Goal: Task Accomplishment & Management: Manage account settings

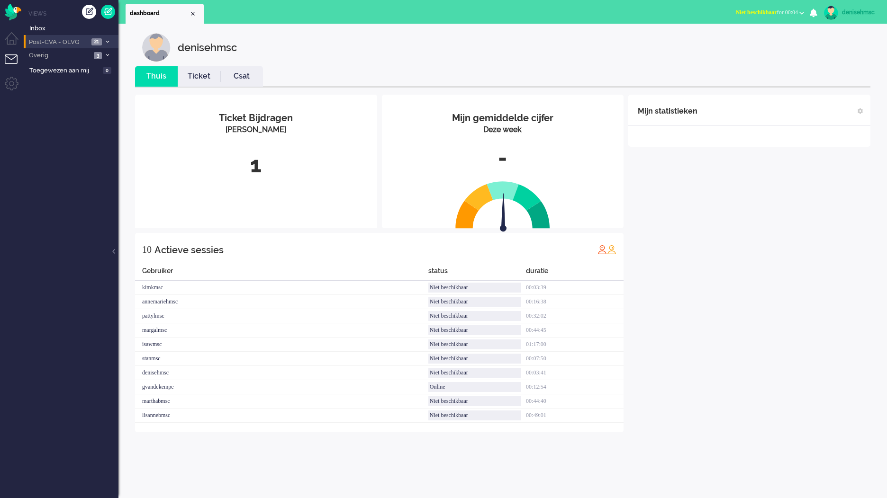
click at [82, 44] on span "Post-CVA - OLVG" at bounding box center [57, 42] width 61 height 9
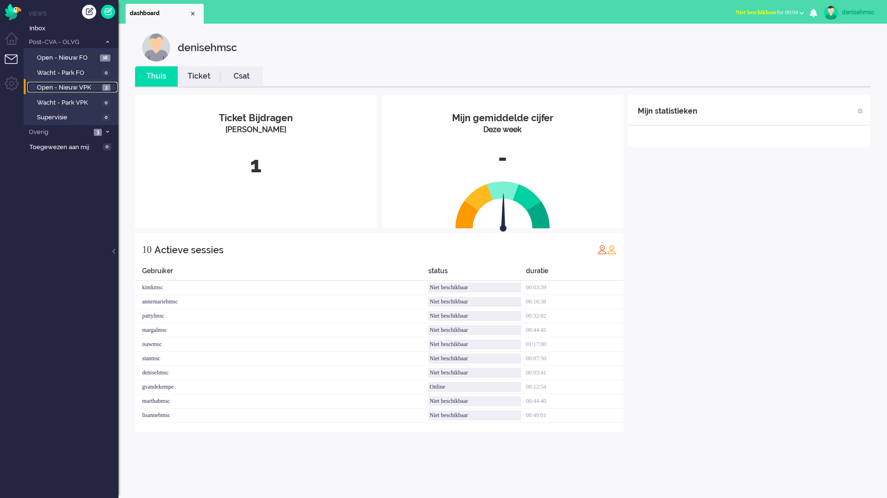
click at [95, 85] on span "Open - Nieuw VPK" at bounding box center [68, 87] width 63 height 9
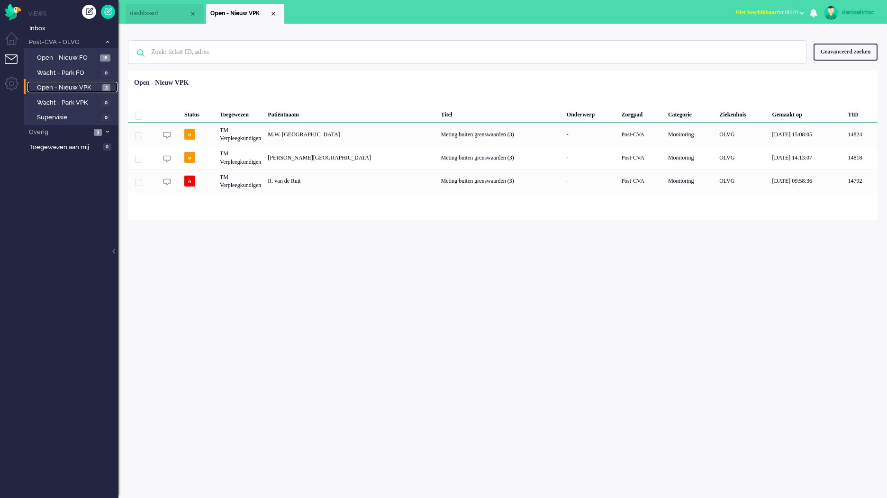
click at [84, 85] on span "Open - Nieuw VPK" at bounding box center [68, 87] width 63 height 9
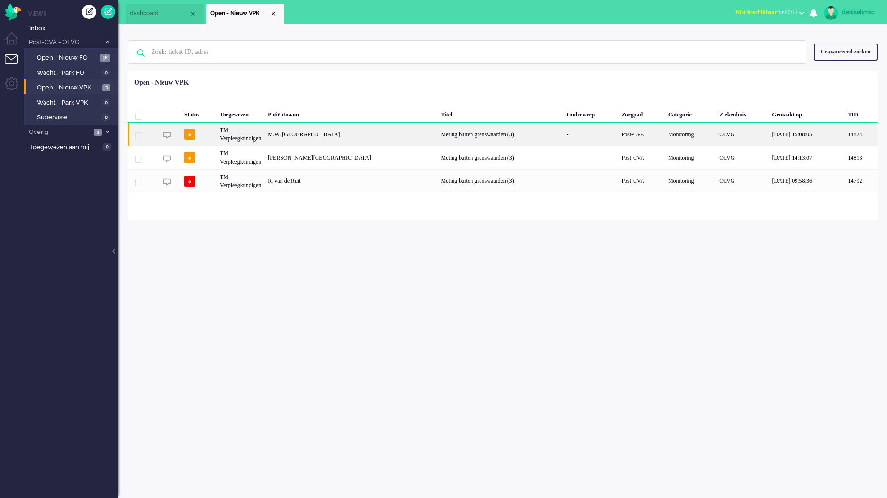
click at [247, 138] on div "TM Verpleegkundigen" at bounding box center [240, 134] width 48 height 23
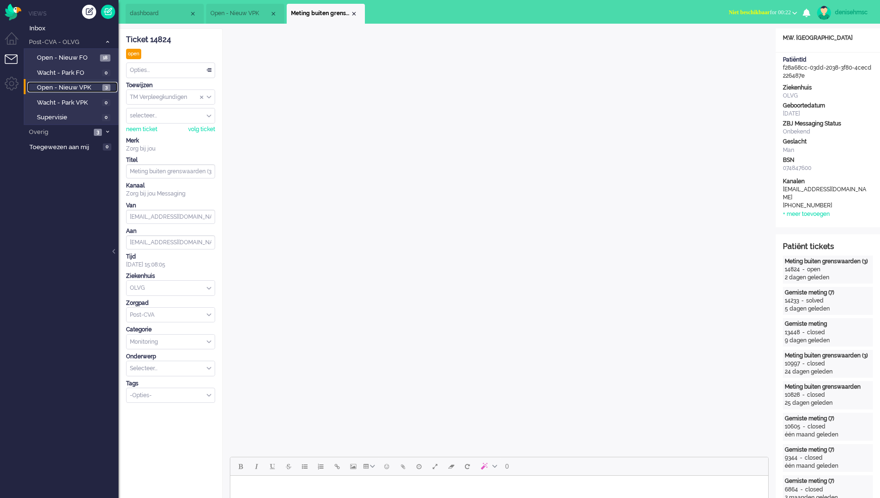
click at [83, 89] on span "Open - Nieuw VPK" at bounding box center [68, 87] width 63 height 9
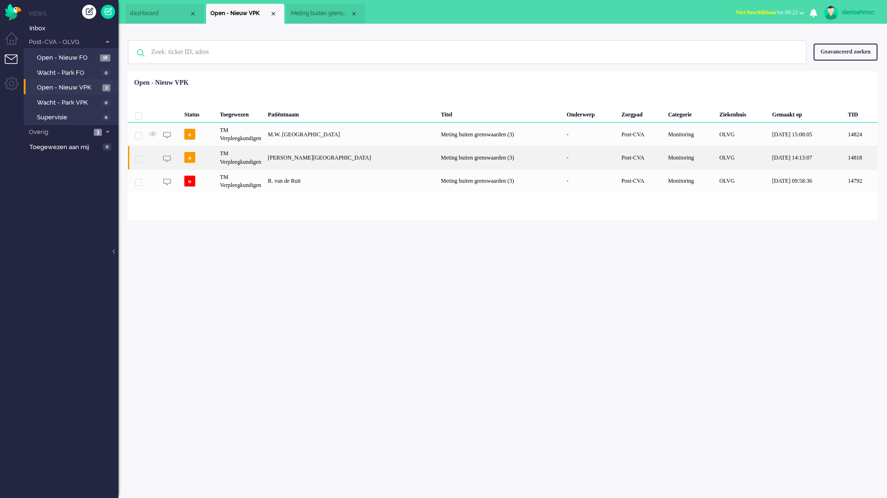
click at [325, 159] on div "[PERSON_NAME][GEOGRAPHIC_DATA]" at bounding box center [350, 157] width 173 height 23
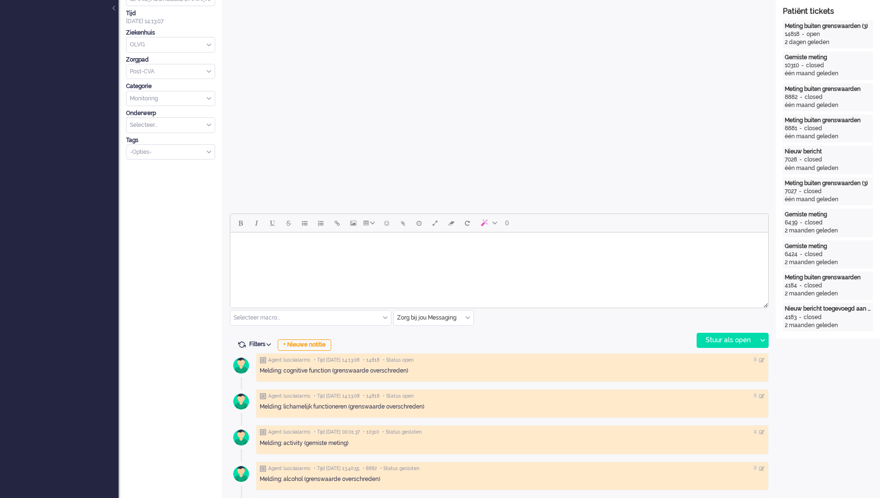
scroll to position [332, 0]
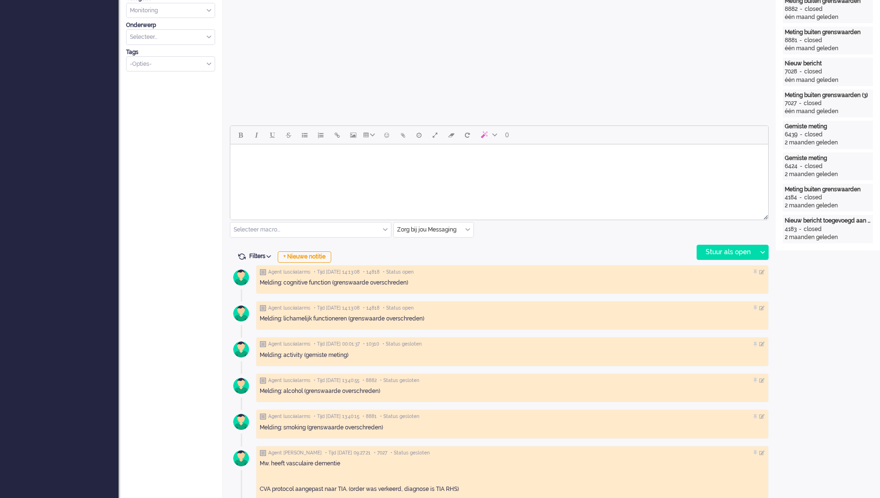
click at [414, 169] on html at bounding box center [499, 156] width 538 height 24
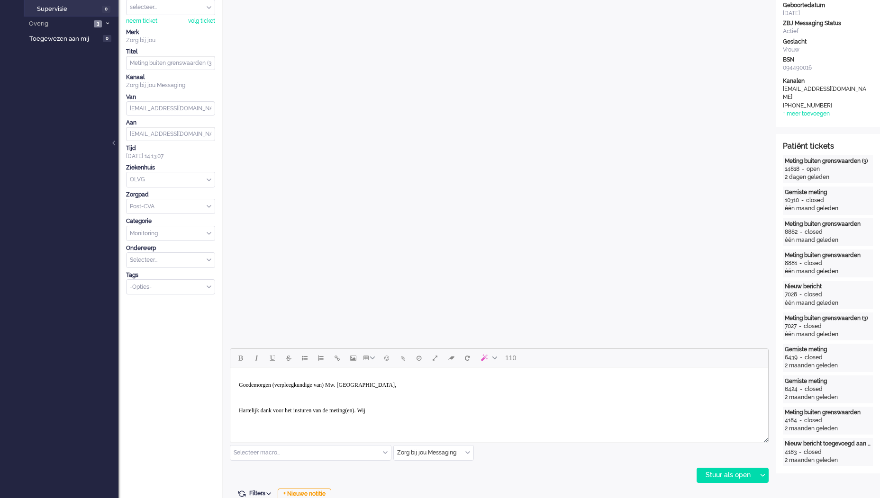
scroll to position [189, 0]
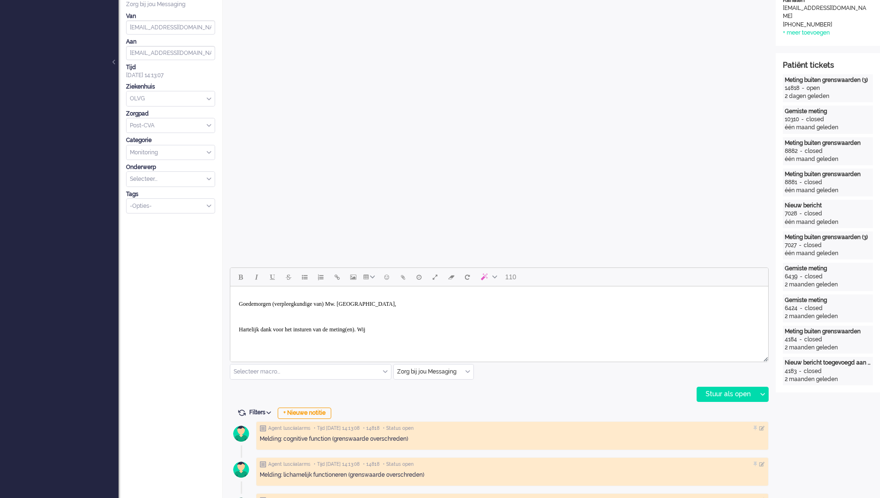
click at [504, 329] on p "Hartelijk dank voor het insturen van de meting(en). Wij" at bounding box center [499, 329] width 521 height 7
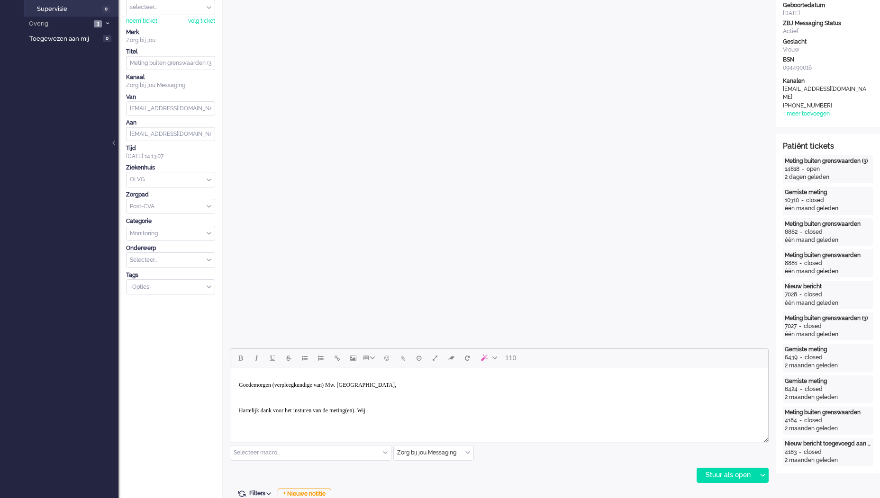
scroll to position [0, 0]
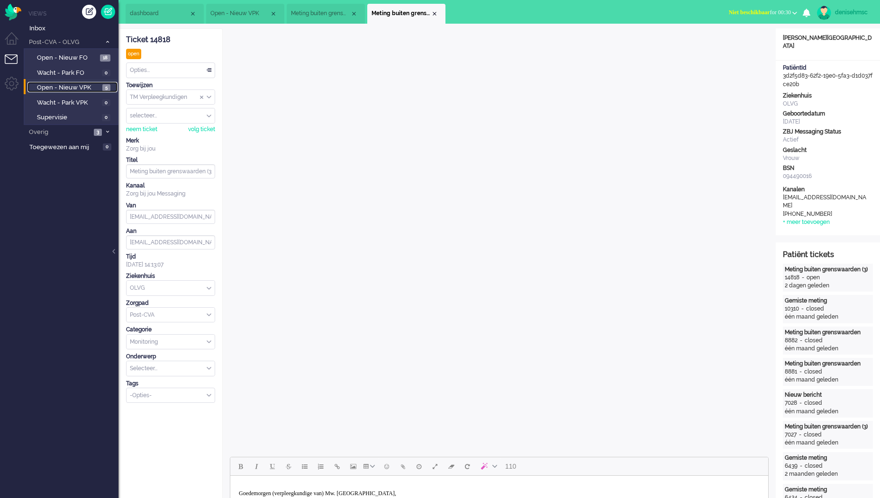
click at [90, 88] on span "Open - Nieuw VPK" at bounding box center [68, 87] width 63 height 9
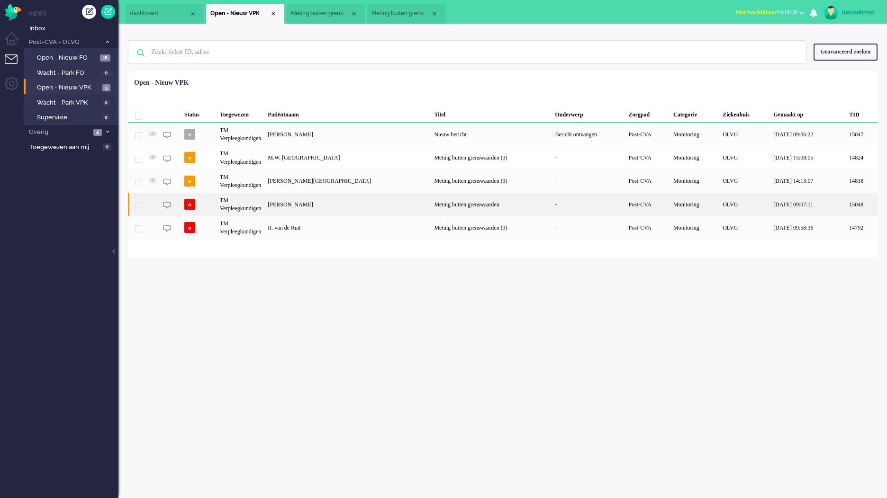
click at [306, 202] on div "M.B. van der Grijp" at bounding box center [347, 204] width 166 height 23
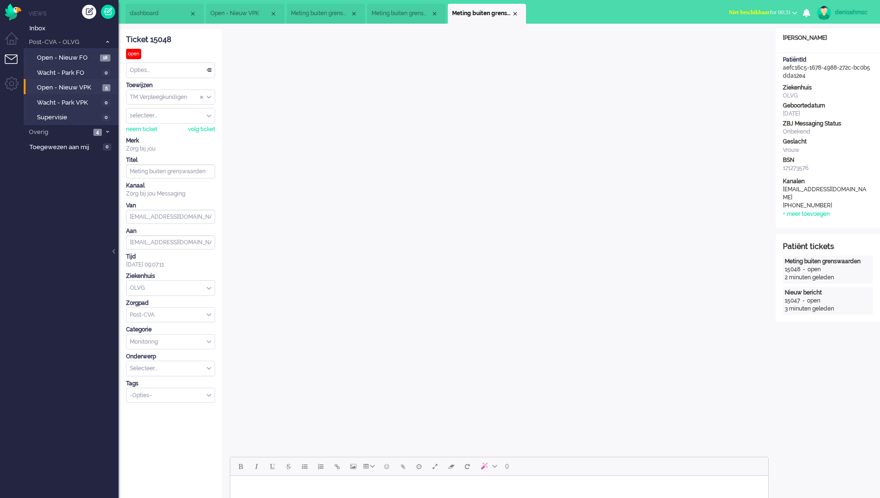
click at [810, 167] on div "171273576" at bounding box center [828, 168] width 90 height 8
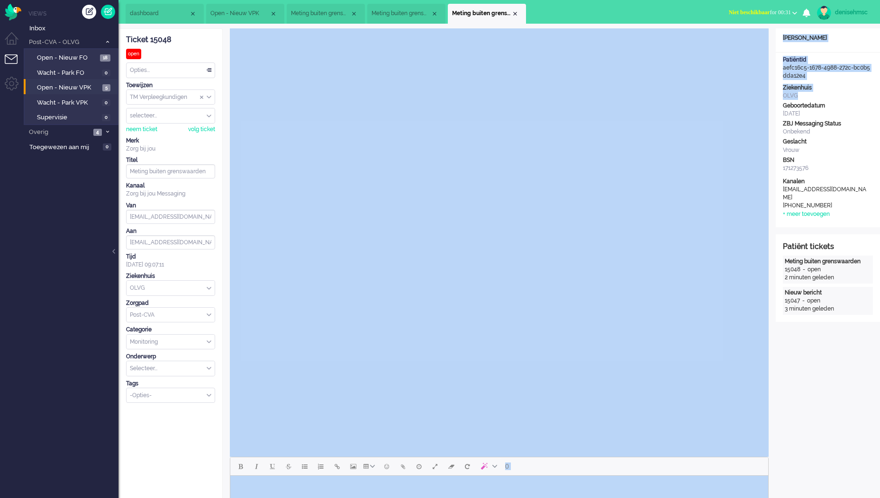
drag, startPoint x: 799, startPoint y: 96, endPoint x: 767, endPoint y: 98, distance: 32.2
click at [532, 70] on div "ticket info editor timeline Ticket 15048 open Kijkend Opties... Zet Status Open…" at bounding box center [498, 362] width 761 height 668
click at [812, 92] on div "OLVG" at bounding box center [828, 96] width 90 height 8
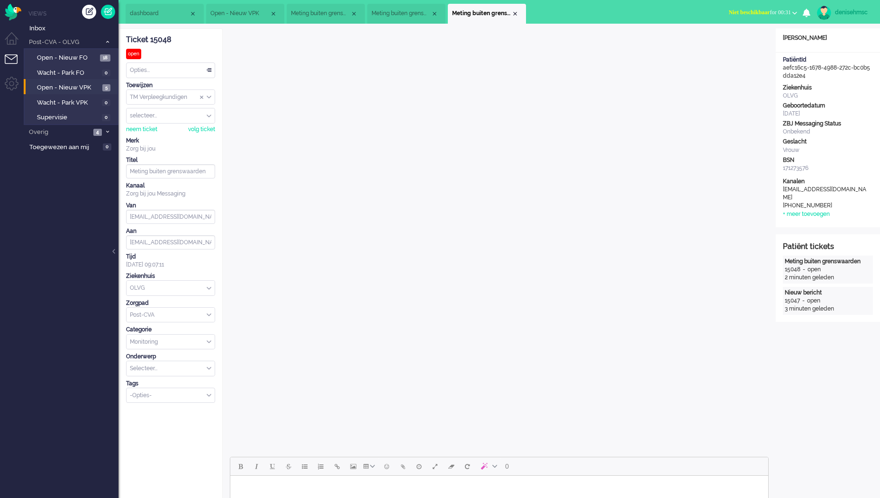
drag, startPoint x: 817, startPoint y: 114, endPoint x: 779, endPoint y: 116, distance: 37.9
click at [779, 116] on div "Ziekenhuis OLVG Geboortedatum 1964-07-12 ZBJ Messaging Status Onbekend Geslacht…" at bounding box center [827, 129] width 104 height 90
drag, startPoint x: 779, startPoint y: 116, endPoint x: 822, endPoint y: 112, distance: 43.7
click at [822, 112] on div "1964-07-12" at bounding box center [828, 114] width 90 height 8
drag, startPoint x: 816, startPoint y: 113, endPoint x: 780, endPoint y: 117, distance: 36.7
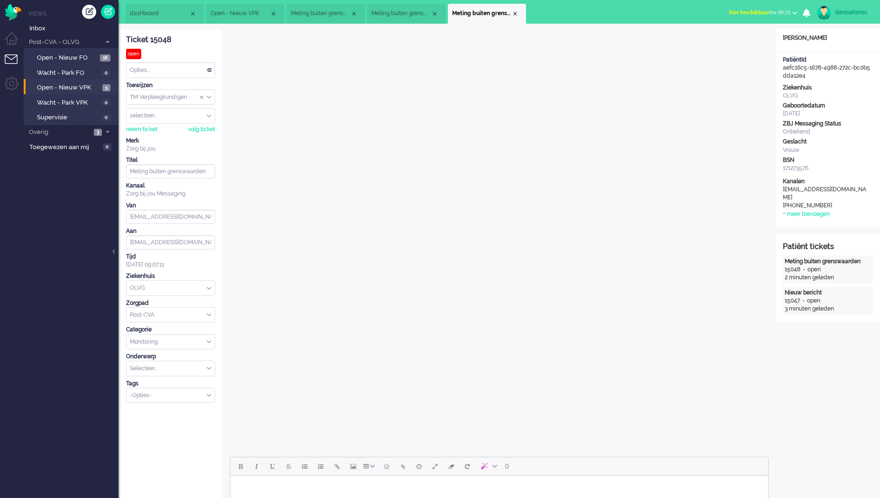
click at [780, 117] on div "Ziekenhuis OLVG Geboortedatum 1964-07-12 ZBJ Messaging Status Onbekend Geslacht…" at bounding box center [827, 129] width 104 height 90
drag, startPoint x: 780, startPoint y: 117, endPoint x: 793, endPoint y: 115, distance: 13.3
copy div "1964-07-12"
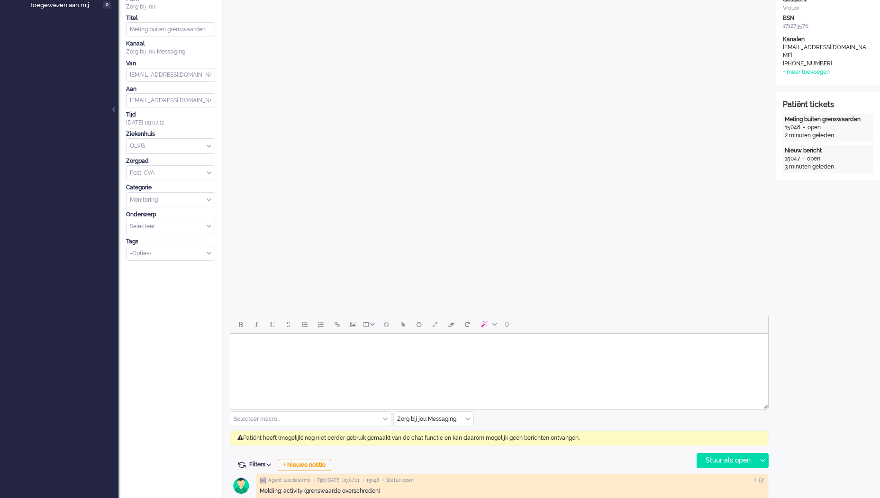
click at [378, 358] on html at bounding box center [499, 346] width 538 height 24
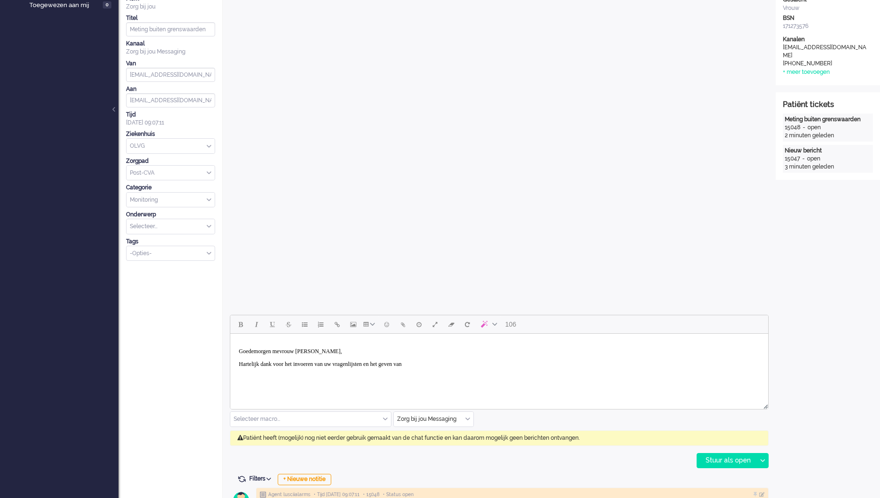
click at [496, 375] on body "Goedemorgen mevrouw van der Grijp, Hartelijk dank voor het invoeren van uw vrag…" at bounding box center [499, 358] width 530 height 41
click at [250, 368] on p "Hartelijk dank voor het invoeren van uw vragenlijsten en het geven van een toel…" at bounding box center [499, 364] width 521 height 7
click at [238, 375] on body "Goedemorgen mevrouw van der Grijp, Hartelijk dank voor het invoeren van uw vrag…" at bounding box center [499, 365] width 530 height 54
click at [557, 367] on p "Hartelijk dank voor het invoeren van uw vragenlijsten en het geven van een toel…" at bounding box center [499, 364] width 521 height 7
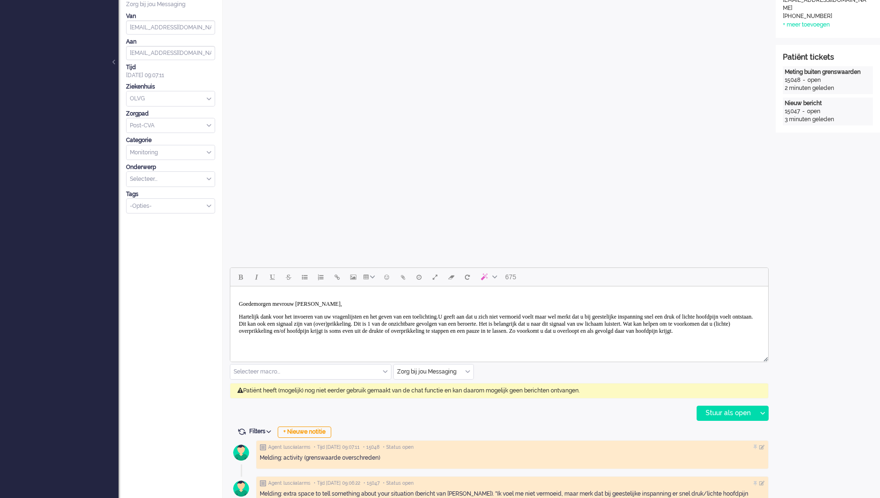
scroll to position [0, 0]
drag, startPoint x: 597, startPoint y: 344, endPoint x: 428, endPoint y: 570, distance: 282.0
click at [230, 287] on html "Goedemorgen mevrouw van der Grijp, Hartelijk dank voor het invoeren van uw vrag…" at bounding box center [499, 318] width 538 height 63
copy body "Goedemorgen mevrouw van der Grijp, Hartelijk dank voor het invoeren van uw vrag…"
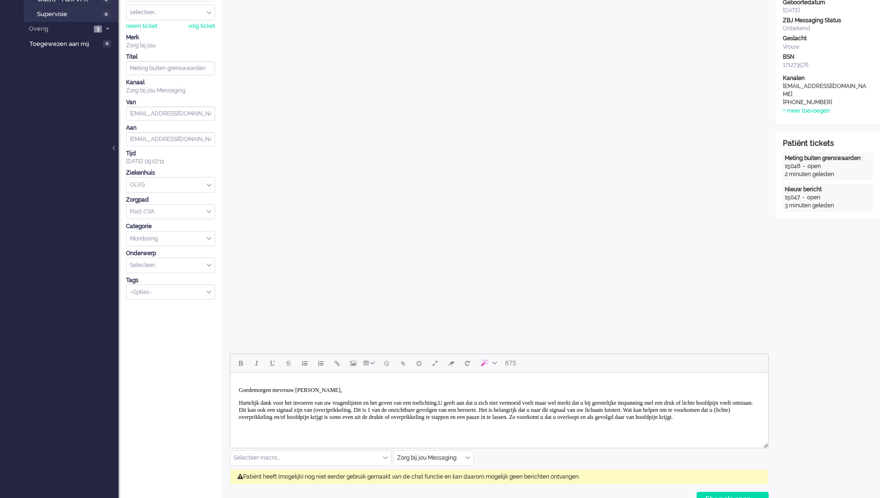
scroll to position [204, 0]
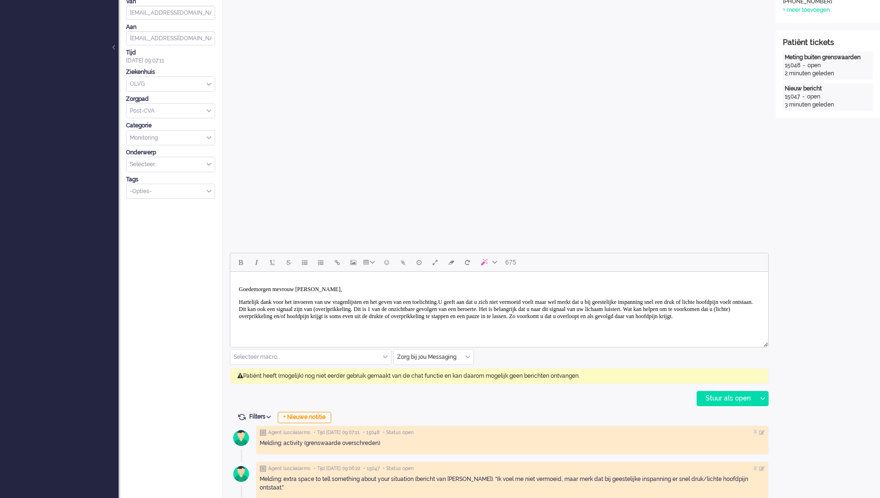
click at [685, 331] on body "Goedemorgen mevrouw van der Grijp, Hartelijk dank voor het invoeren van uw vrag…" at bounding box center [499, 303] width 530 height 55
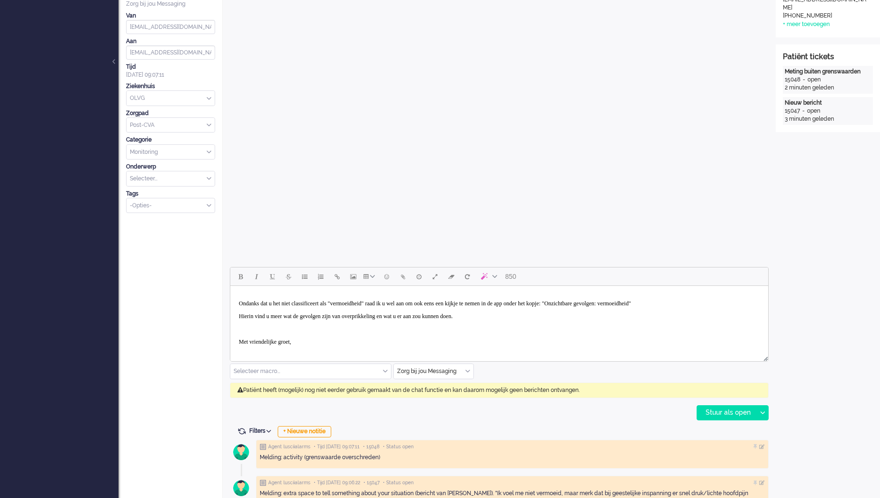
scroll to position [65, 0]
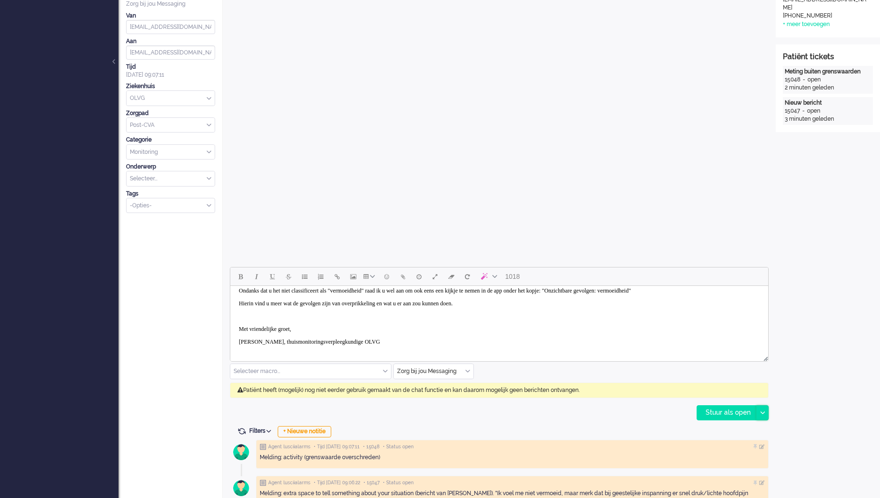
click at [764, 416] on div at bounding box center [762, 413] width 12 height 14
click at [748, 453] on div "Stuur als opgelost" at bounding box center [736, 455] width 78 height 9
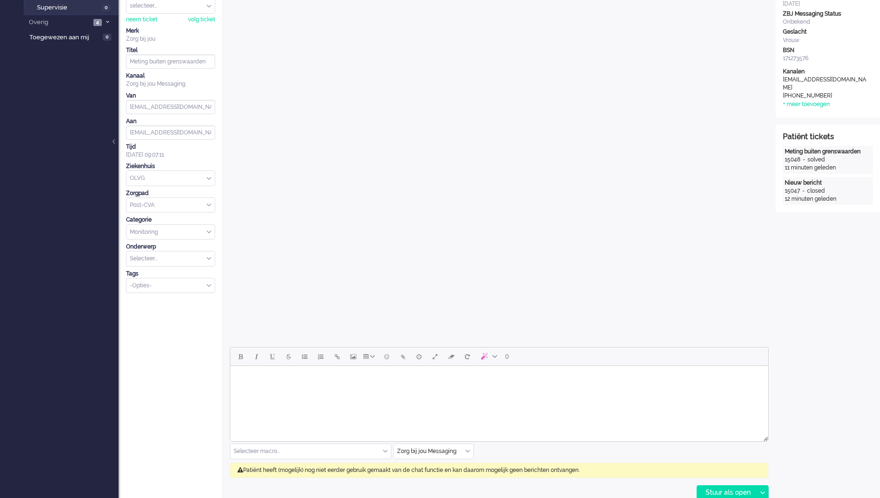
scroll to position [0, 0]
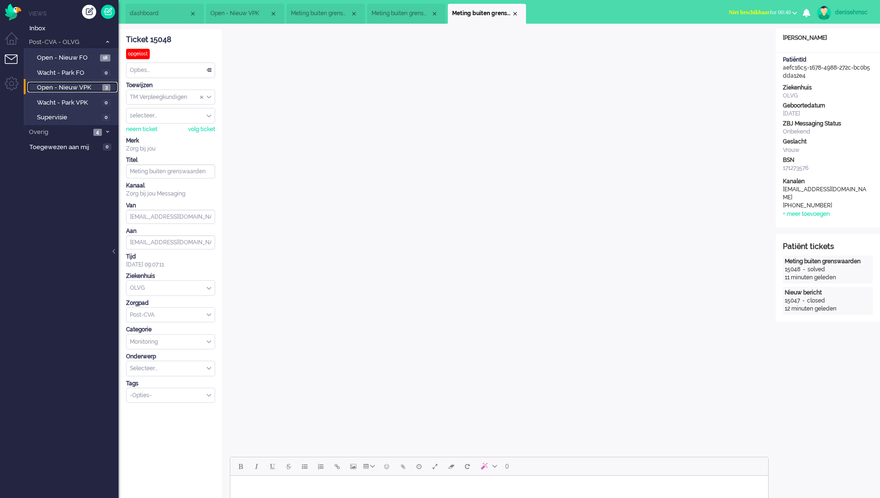
click at [87, 91] on span "Open - Nieuw VPK" at bounding box center [68, 87] width 63 height 9
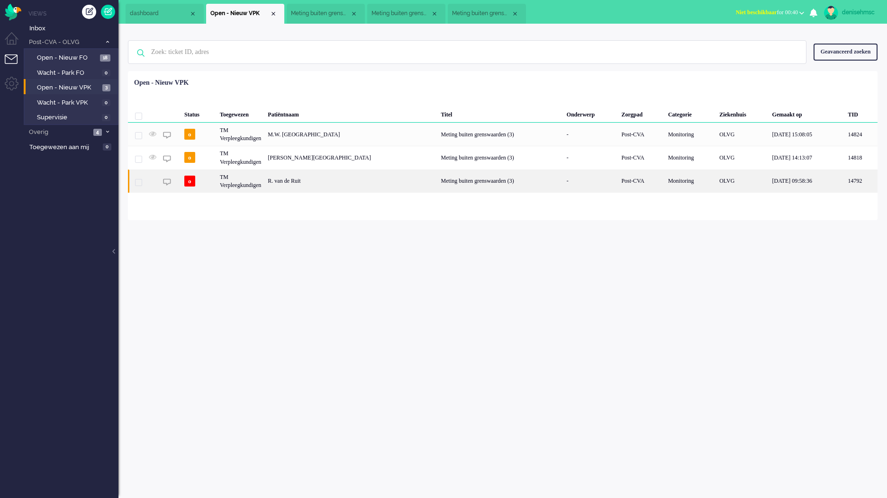
click at [279, 182] on div "R. van de Ruit" at bounding box center [350, 181] width 173 height 23
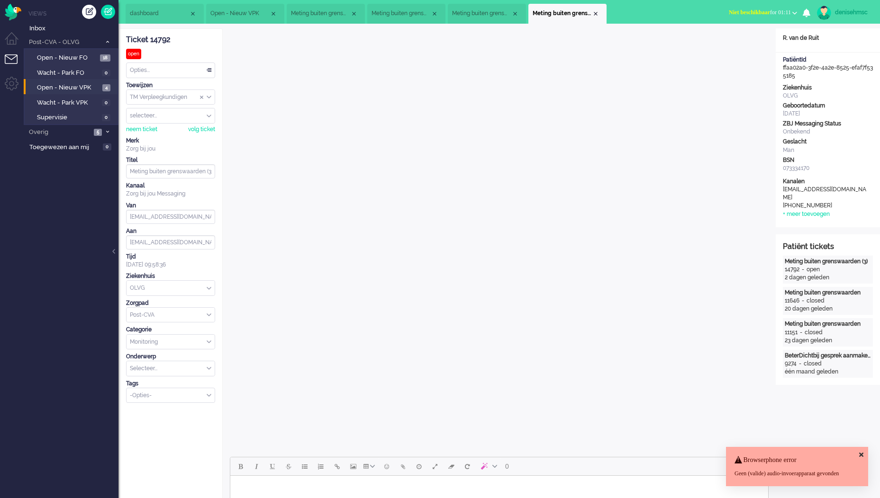
click at [857, 447] on div "Browserphone error Geen (valide) audio-invoerapparaat gevonden" at bounding box center [797, 466] width 142 height 39
click at [861, 452] on icon at bounding box center [861, 455] width 4 height 6
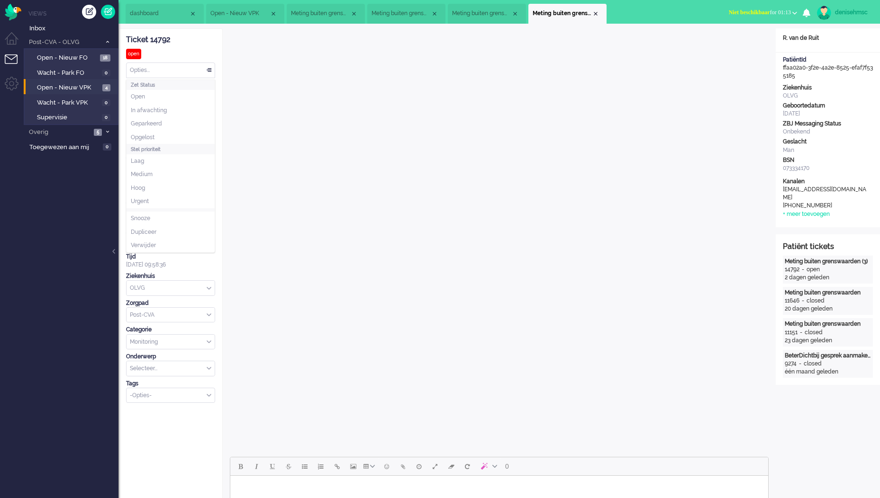
click at [195, 67] on div "Opties..." at bounding box center [170, 70] width 88 height 15
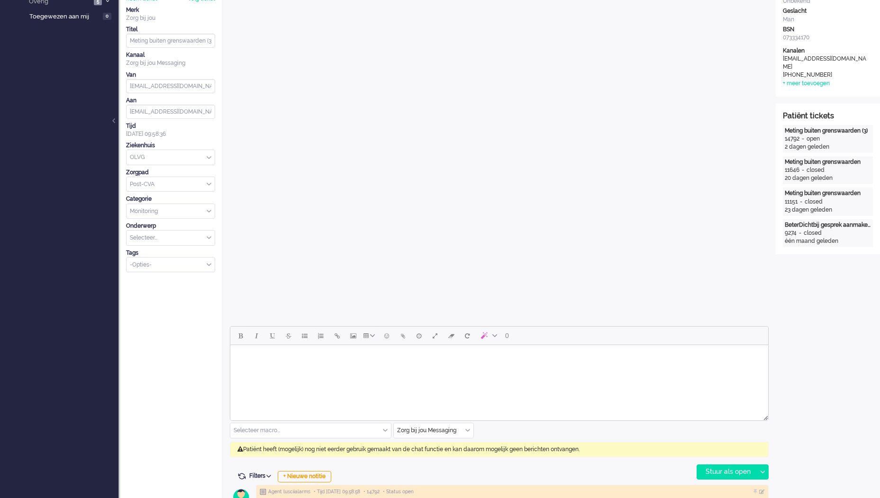
scroll to position [189, 0]
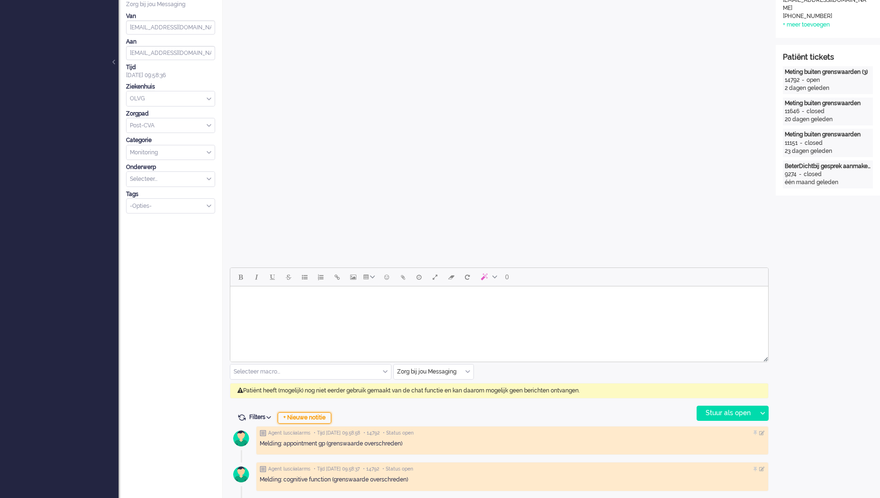
click at [317, 414] on div "+ Nieuwe notitie" at bounding box center [305, 418] width 54 height 11
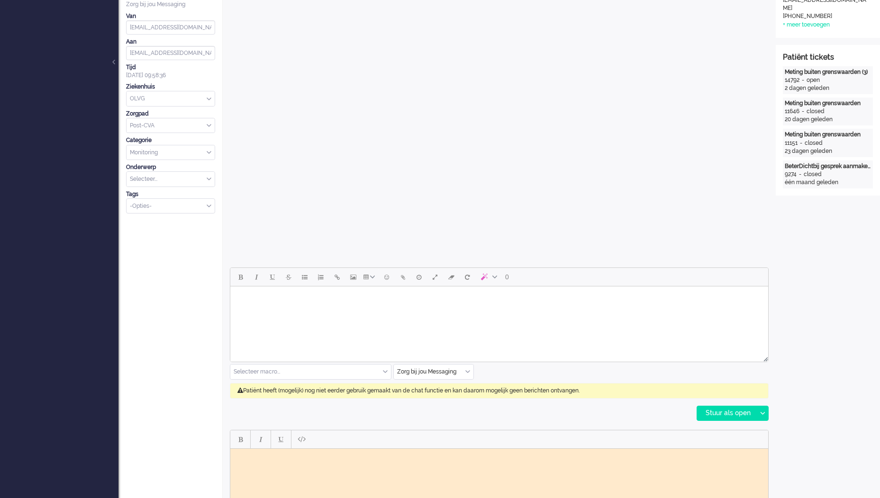
scroll to position [0, 0]
click at [490, 311] on html at bounding box center [499, 299] width 538 height 24
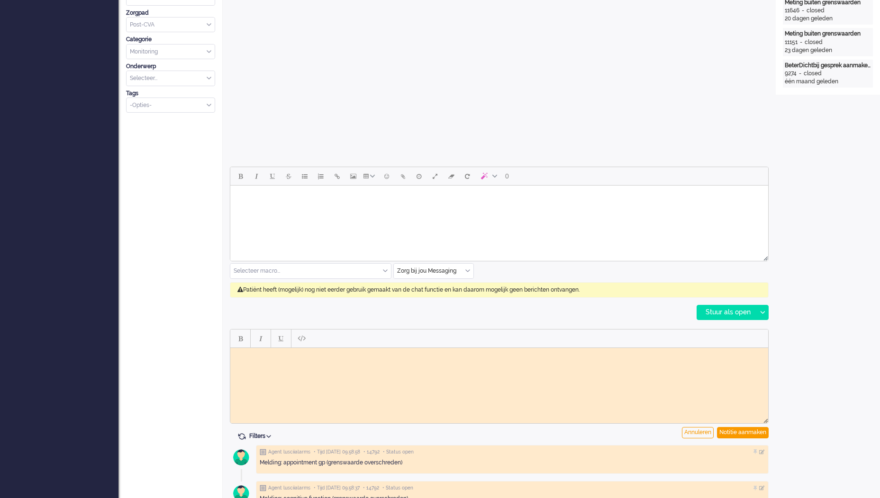
scroll to position [332, 0]
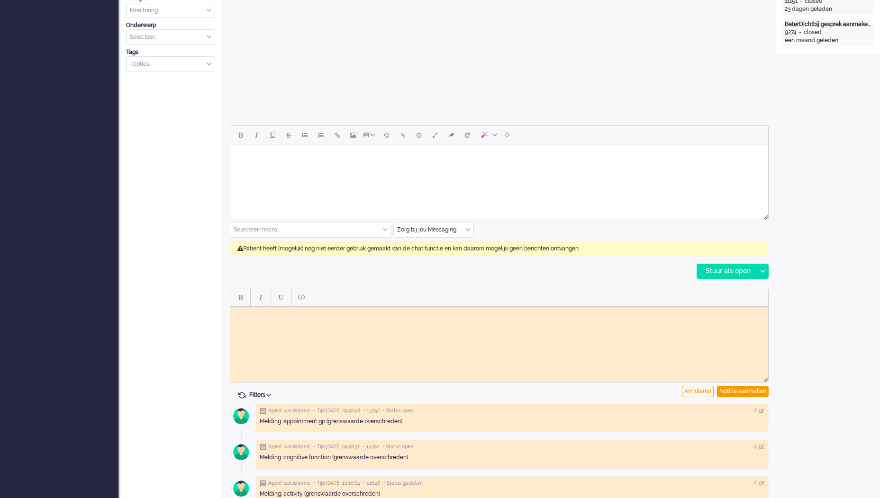
click at [256, 321] on html at bounding box center [499, 313] width 538 height 15
click at [316, 321] on html at bounding box center [499, 313] width 538 height 15
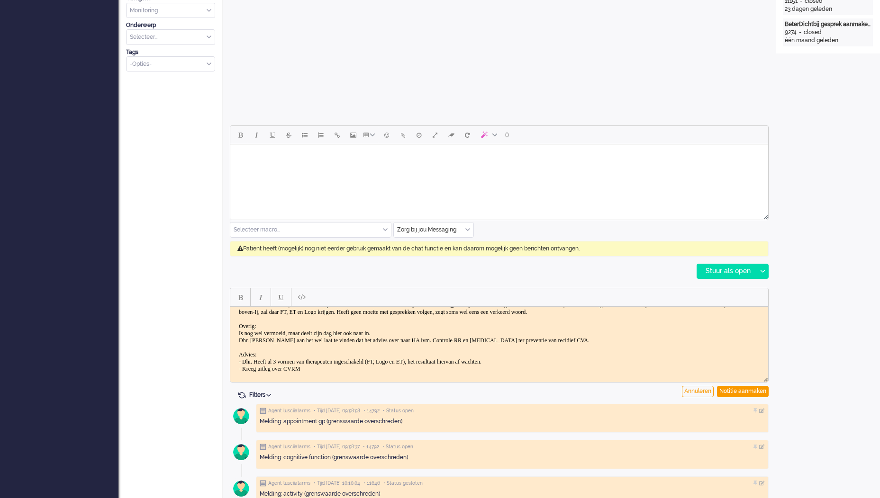
scroll to position [62, 0]
click at [505, 372] on html "Prom scores: Cognitief functioneren: 23 (was 27) Vraag: Heb je een afspraak gep…" at bounding box center [499, 309] width 538 height 128
click at [380, 376] on div at bounding box center [499, 378] width 538 height 9
click at [696, 394] on div "Annuleren" at bounding box center [698, 391] width 32 height 11
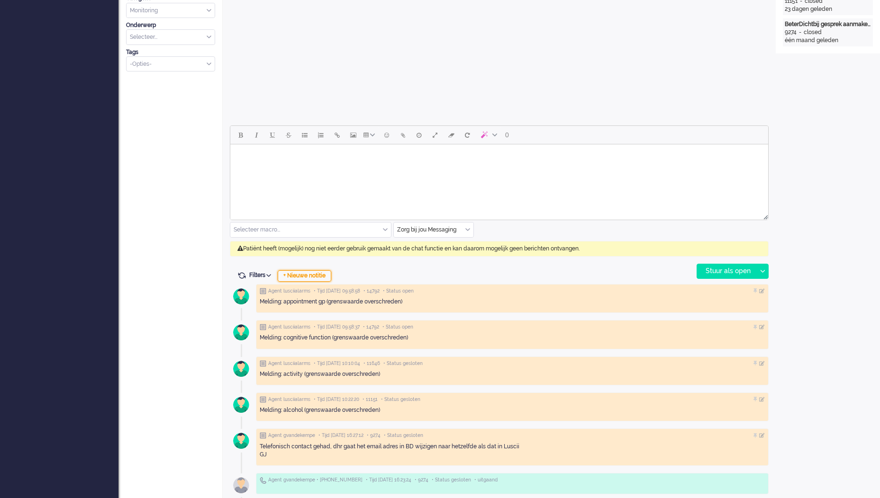
click at [309, 271] on div "+ Nieuwe notitie" at bounding box center [305, 275] width 54 height 11
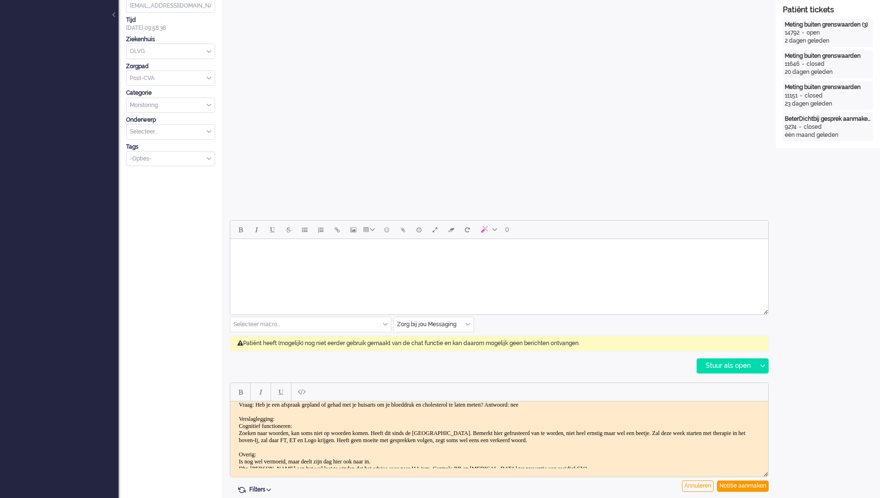
scroll to position [47, 0]
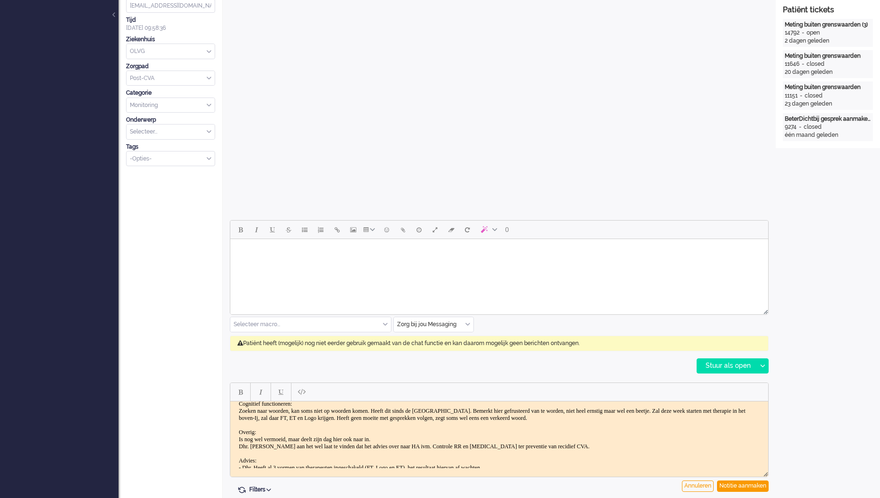
click at [706, 417] on div "Zoeken naar woorden, kan soms niet op woorden komen. Heeft dit sinds de beroert…" at bounding box center [499, 414] width 521 height 14
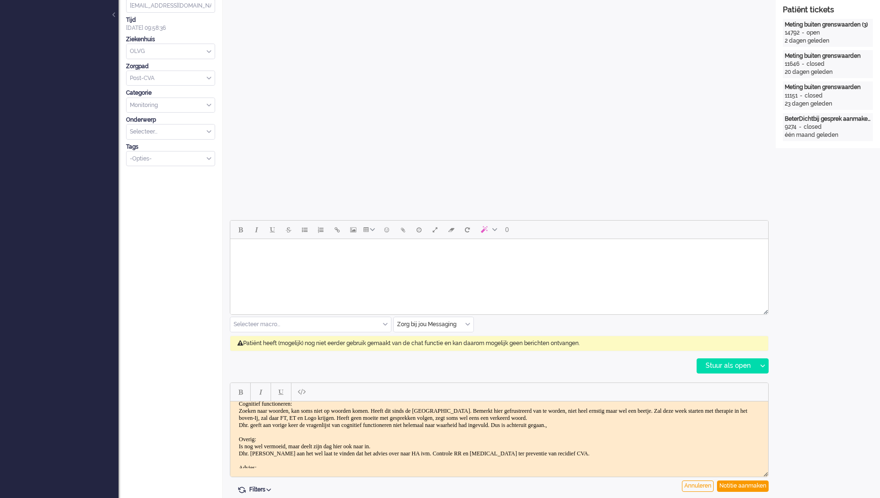
click at [657, 428] on div "Dhr. geeft aan vorige keer de vragenlijst van cognitief functioneren niet helem…" at bounding box center [499, 425] width 521 height 7
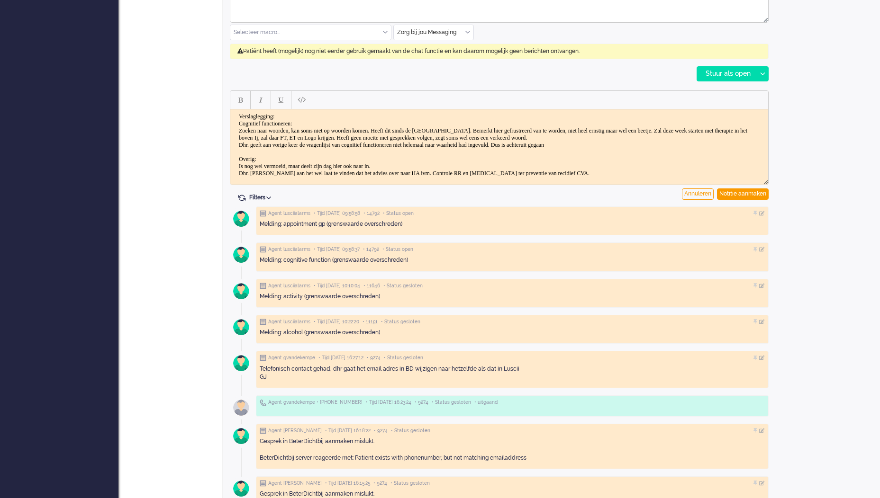
scroll to position [512, 0]
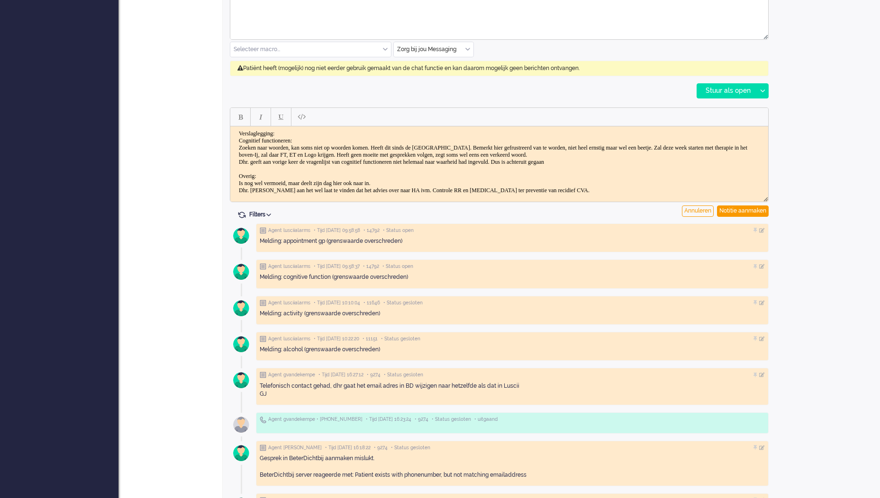
click at [651, 158] on span "Zoeken naar woorden, kan soms niet op woorden komen. Heeft dit sinds de beroert…" at bounding box center [493, 151] width 508 height 14
click at [646, 162] on div "Dhr. geeft aan vorige keer de vragenlijst van cognitief functioneren niet helem…" at bounding box center [499, 161] width 521 height 7
drag, startPoint x: 649, startPoint y: 162, endPoint x: 556, endPoint y: 163, distance: 92.9
click at [556, 163] on div "Dhr. geeft aan vorige keer de vragenlijst van cognitief functioneren niet helem…" at bounding box center [499, 161] width 521 height 7
drag, startPoint x: 748, startPoint y: 164, endPoint x: 437, endPoint y: 286, distance: 333.8
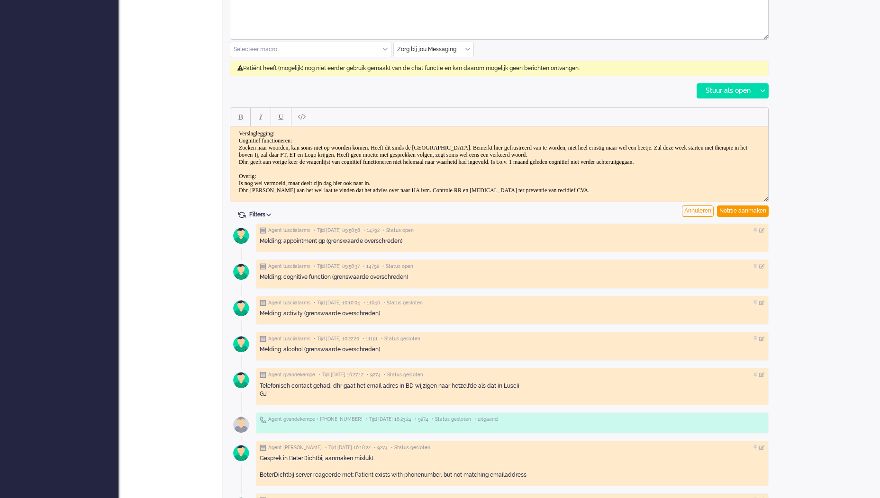
click at [230, 158] on html "Prom scores: Cognitief functioneren: 23 (was 27) Vraag: Heb je een afspraak gep…" at bounding box center [499, 165] width 538 height 150
copy span "Dhr. geeft aan vorige keer de vragenlijst van cognitief functioneren niet helem…"
click at [757, 212] on div "Notitie aanmaken" at bounding box center [743, 211] width 52 height 11
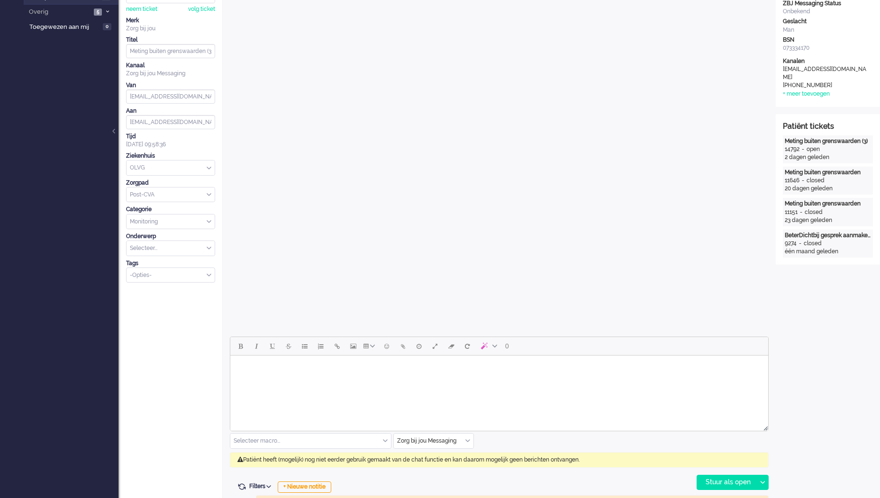
scroll to position [0, 0]
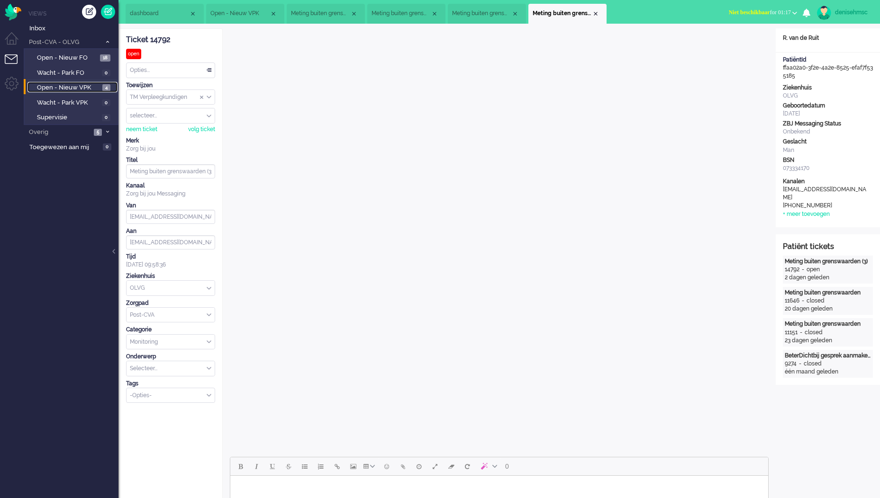
click at [93, 84] on span "Open - Nieuw VPK" at bounding box center [68, 87] width 63 height 9
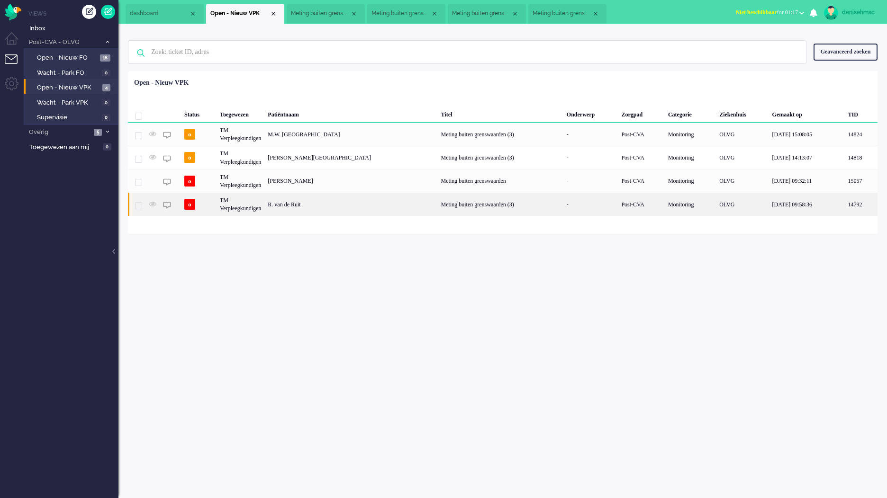
click at [313, 201] on div "R. van de Ruit" at bounding box center [350, 204] width 173 height 23
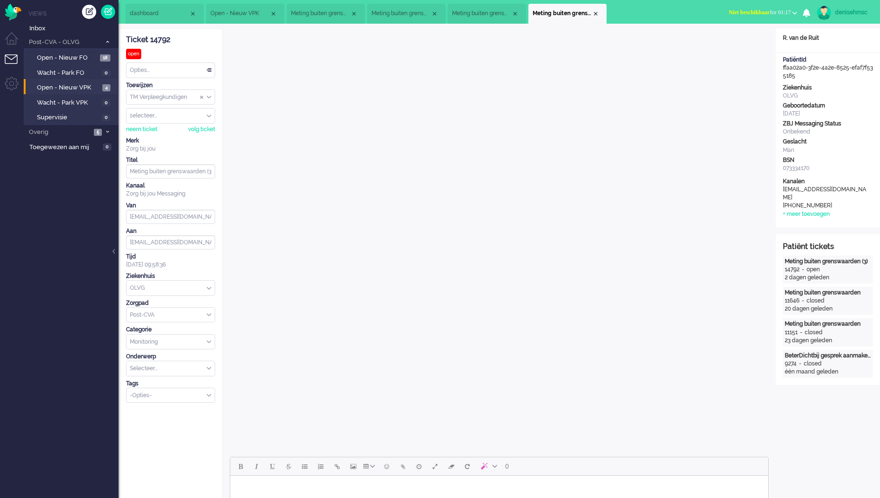
click at [207, 68] on div "Opties..." at bounding box center [170, 70] width 88 height 15
click at [166, 139] on li "Opgelost" at bounding box center [170, 138] width 88 height 14
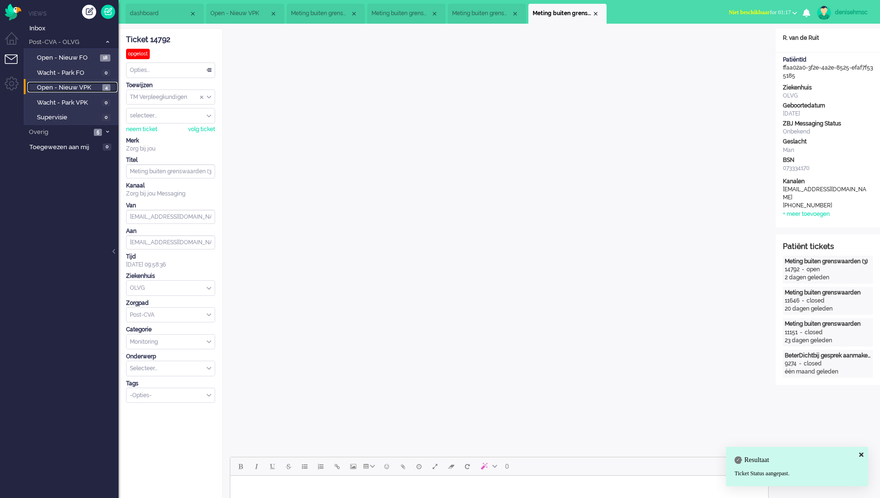
click at [95, 82] on link "Open - Nieuw VPK 4" at bounding box center [72, 87] width 90 height 10
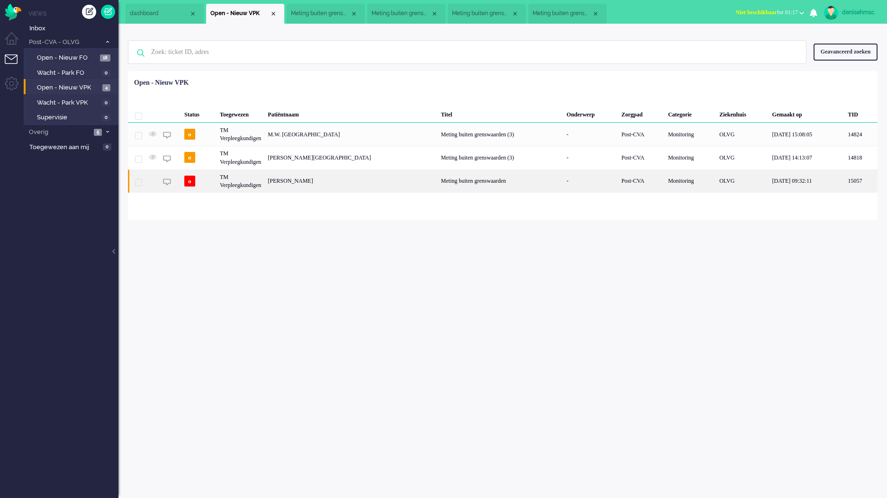
click at [253, 183] on div "TM Verpleegkundigen" at bounding box center [240, 181] width 48 height 23
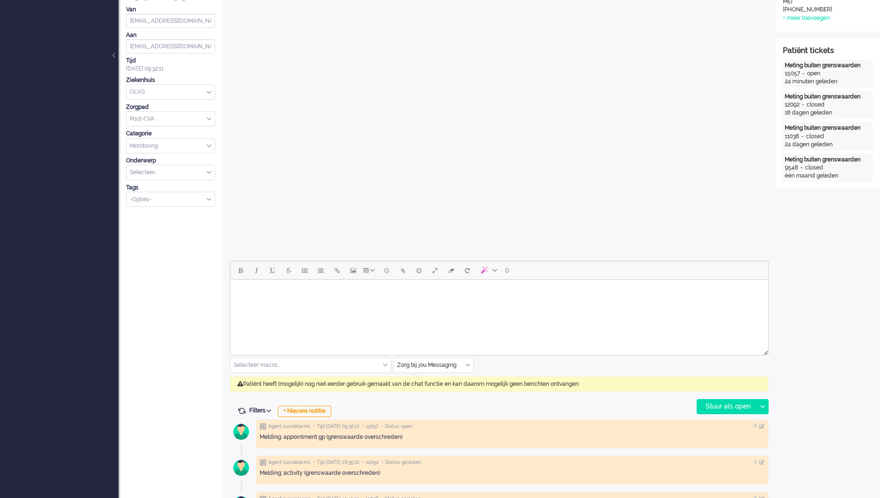
scroll to position [262, 0]
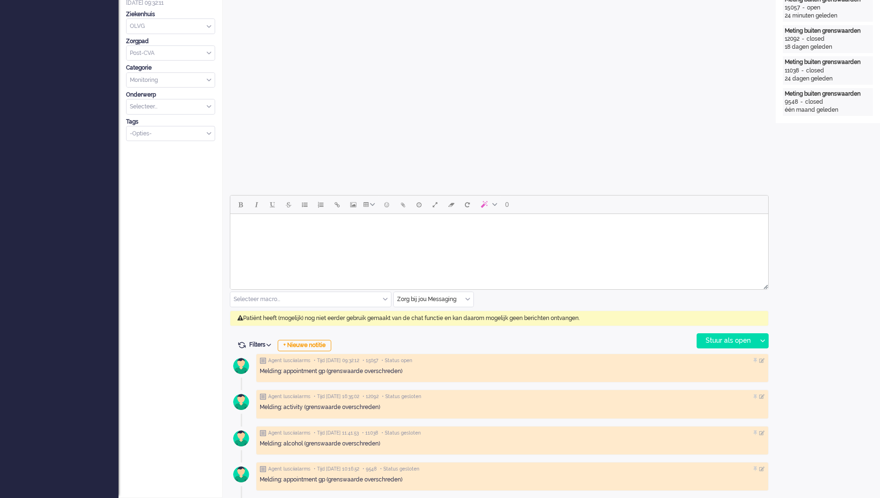
click at [605, 238] on html at bounding box center [499, 226] width 538 height 24
click at [622, 238] on html at bounding box center [499, 226] width 538 height 24
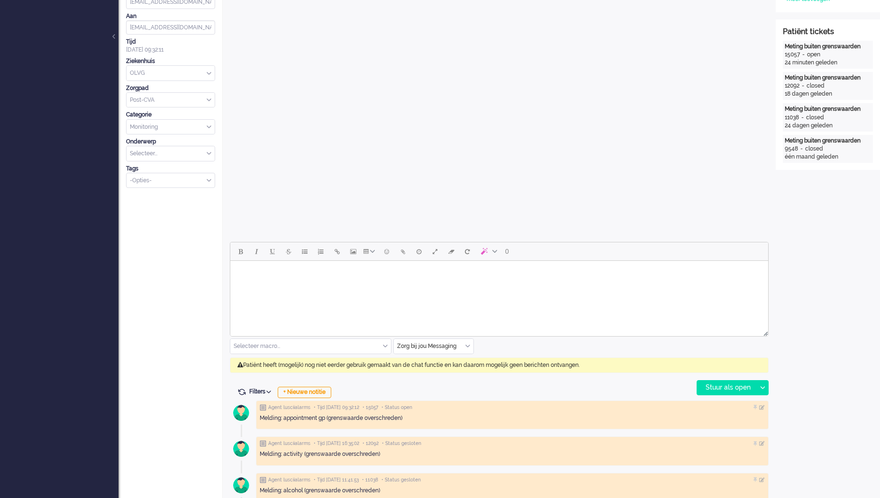
scroll to position [253, 0]
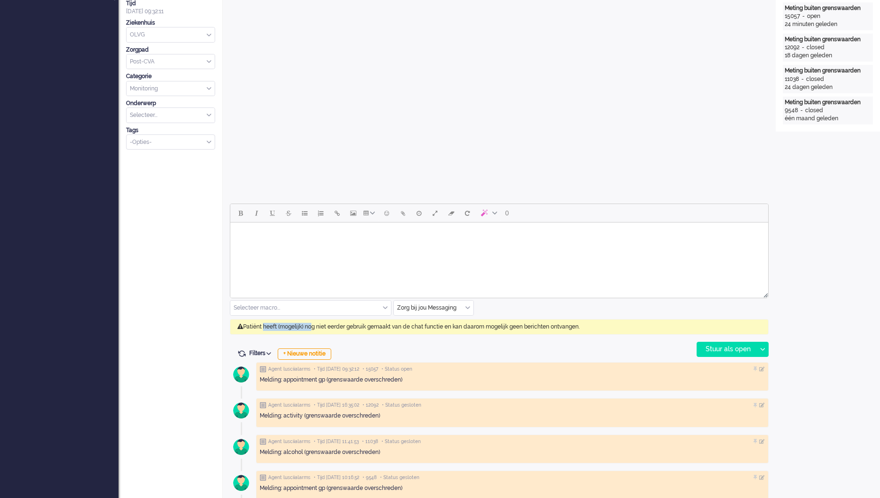
drag, startPoint x: 311, startPoint y: 328, endPoint x: 263, endPoint y: 327, distance: 47.9
click at [263, 327] on div "Patiënt heeft (mogelijk) nog niet eerder gebruik gemaakt van de chat functie en…" at bounding box center [499, 327] width 539 height 16
drag, startPoint x: 622, startPoint y: 333, endPoint x: 239, endPoint y: 322, distance: 383.9
click at [239, 322] on div "Patiënt heeft (mogelijk) nog niet eerder gebruik gemaakt van de chat functie en…" at bounding box center [499, 327] width 539 height 16
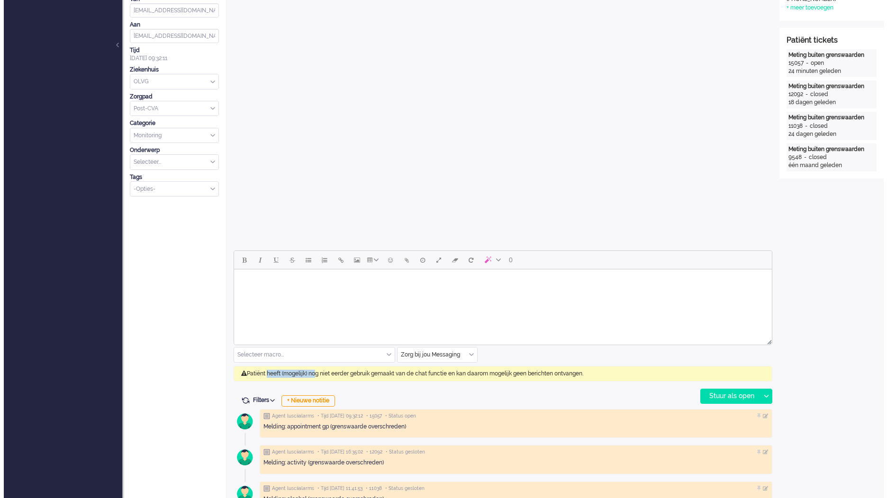
scroll to position [0, 0]
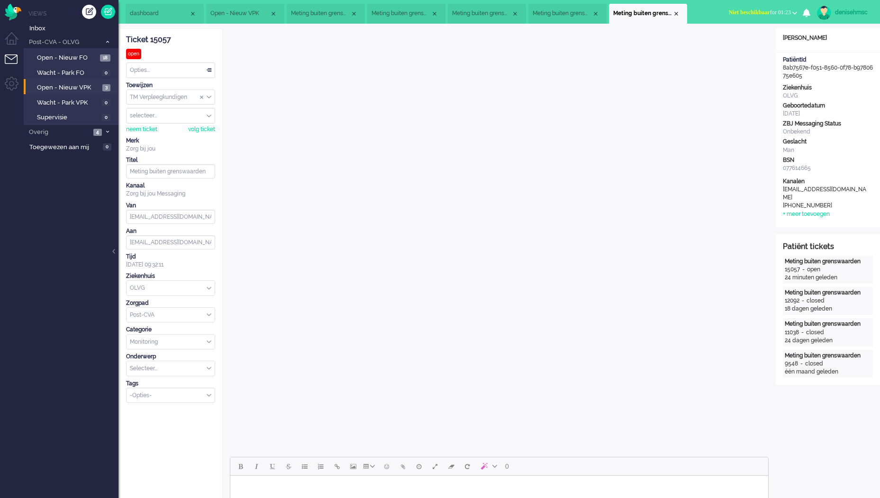
click at [163, 64] on div "Opties..." at bounding box center [170, 70] width 88 height 15
click at [164, 135] on li "Opgelost" at bounding box center [170, 138] width 88 height 14
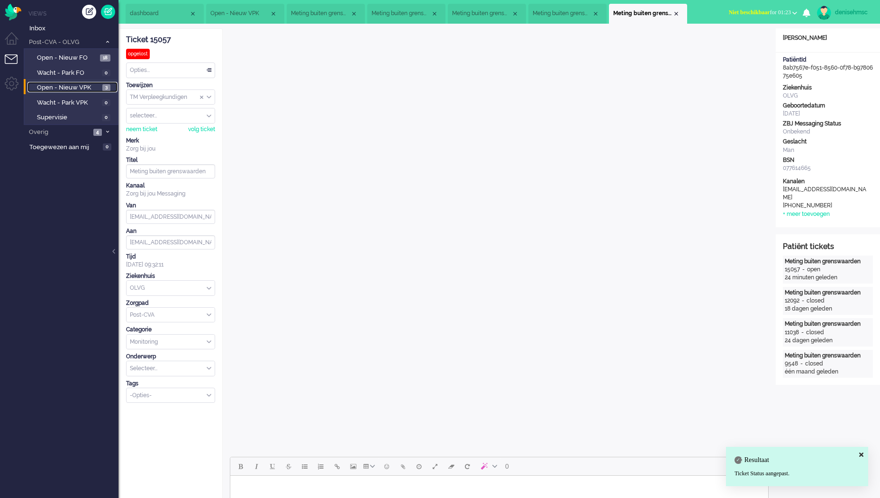
click at [82, 88] on span "Open - Nieuw VPK" at bounding box center [68, 87] width 63 height 9
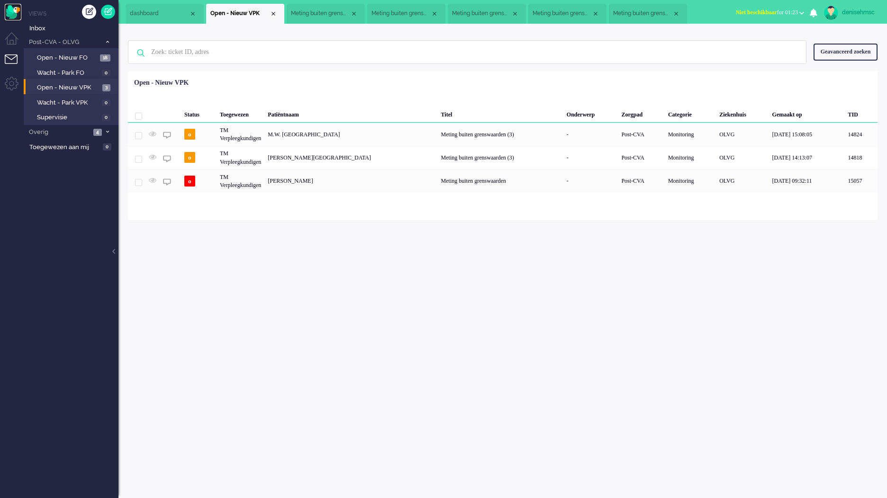
click at [18, 12] on img "Omnidesk" at bounding box center [13, 12] width 17 height 17
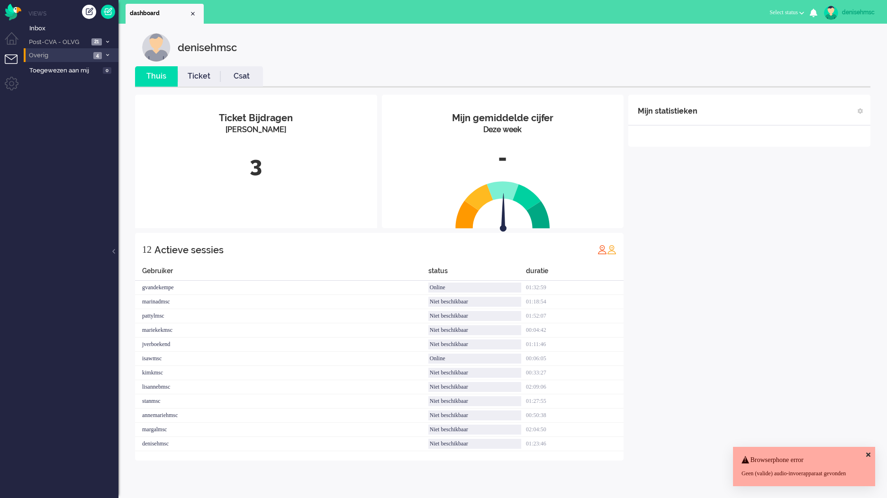
click at [93, 56] on li "Overig 4" at bounding box center [71, 55] width 95 height 14
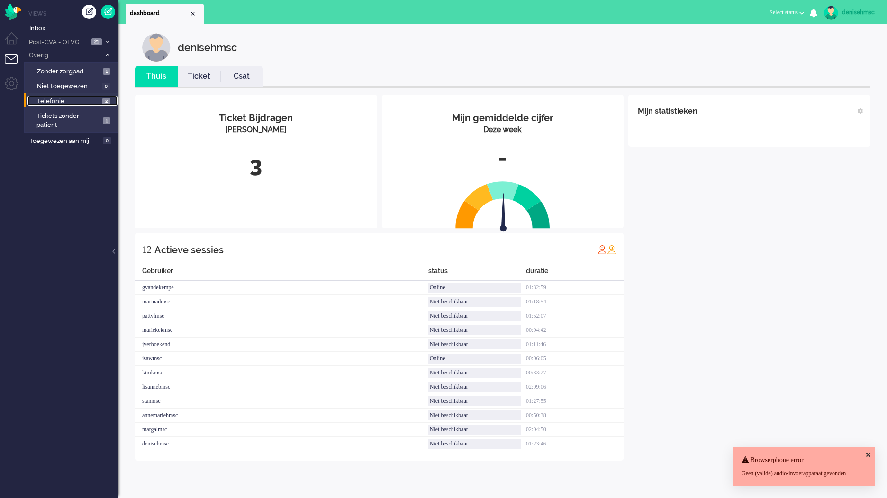
click at [104, 100] on span "2" at bounding box center [106, 101] width 8 height 7
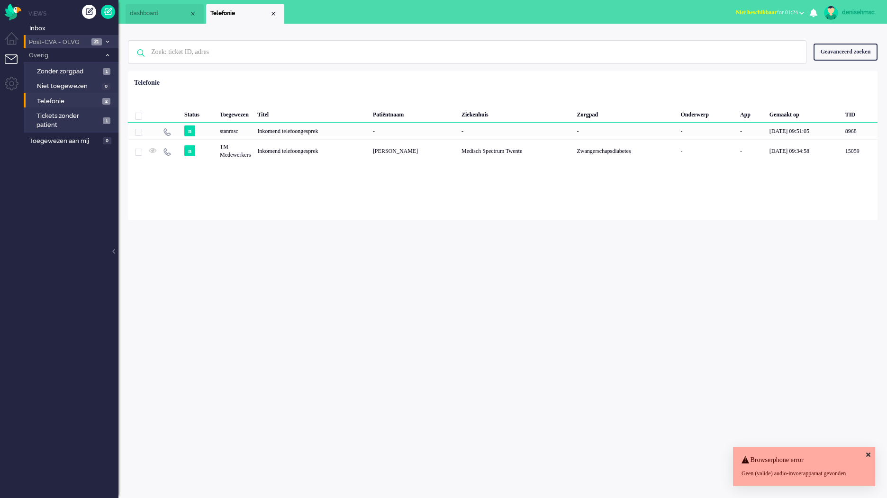
click at [92, 43] on span "21" at bounding box center [96, 41] width 10 height 7
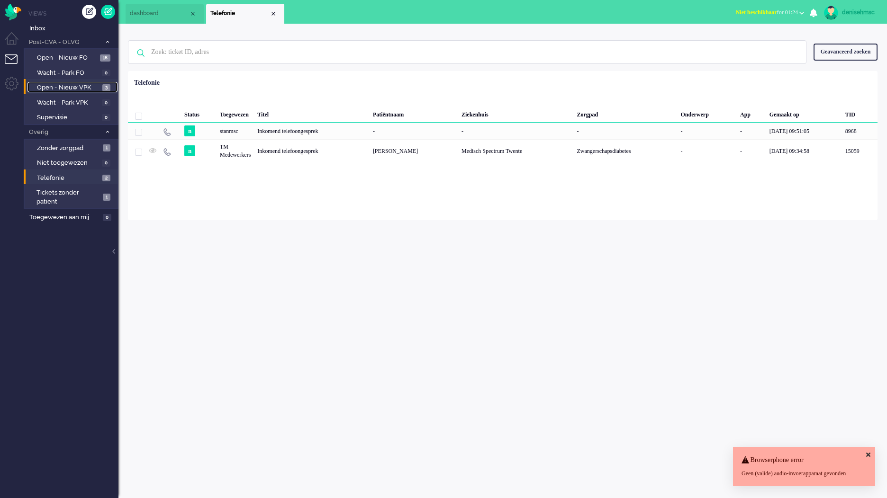
click at [90, 85] on span "Open - Nieuw VPK" at bounding box center [68, 87] width 63 height 9
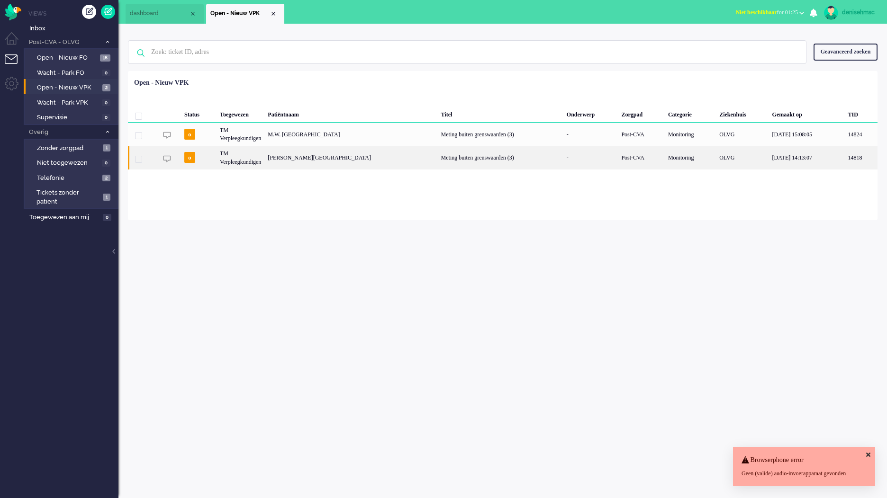
click at [322, 161] on div "[PERSON_NAME][GEOGRAPHIC_DATA]" at bounding box center [350, 157] width 173 height 23
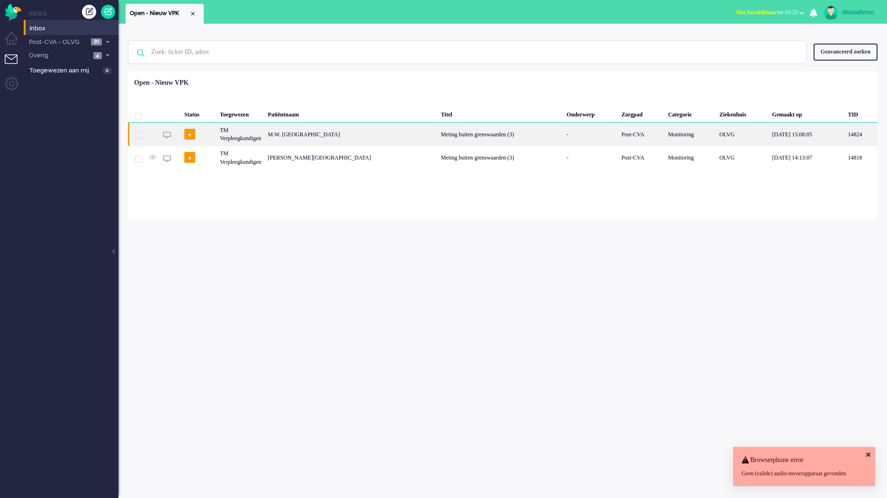
click at [310, 139] on div "M.W. [GEOGRAPHIC_DATA]" at bounding box center [350, 134] width 173 height 23
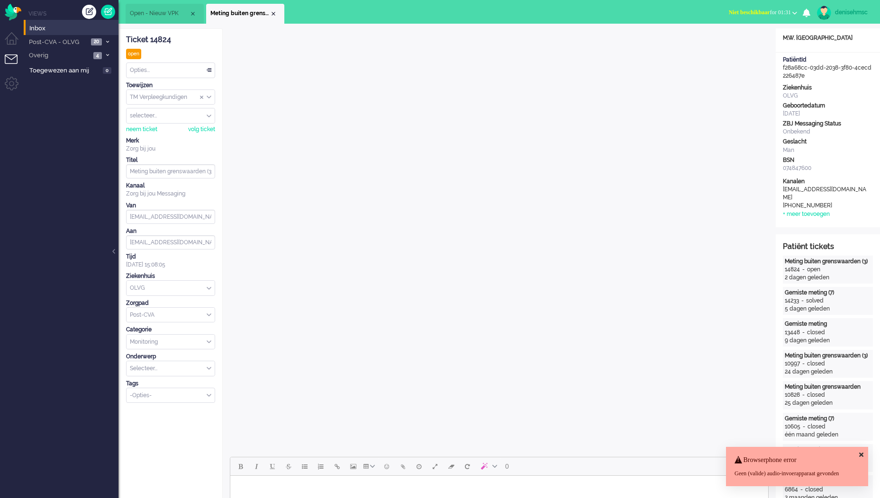
click at [206, 70] on div "Opties..." at bounding box center [170, 70] width 88 height 15
click at [155, 216] on li "Snooze" at bounding box center [170, 219] width 88 height 14
select select "9"
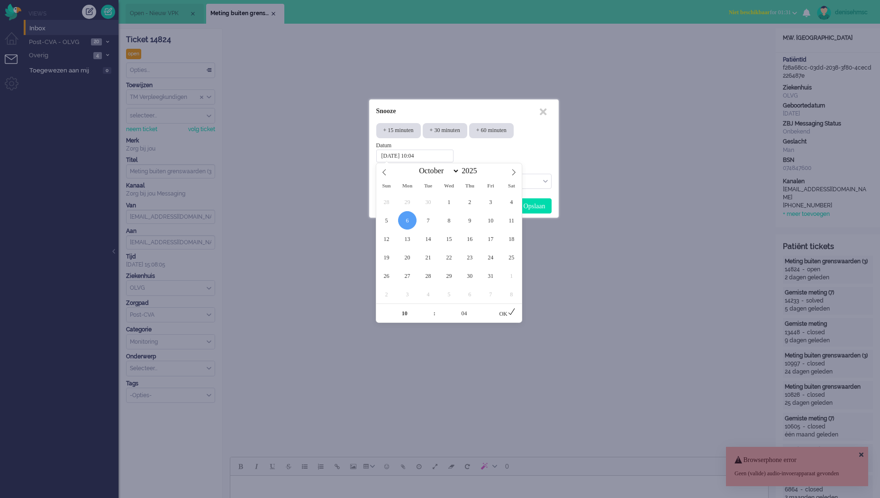
click at [445, 155] on input "2025-10-06 10:04" at bounding box center [414, 156] width 77 height 13
click at [445, 221] on span "8" at bounding box center [449, 220] width 18 height 18
type input "2025-10-08 10:04"
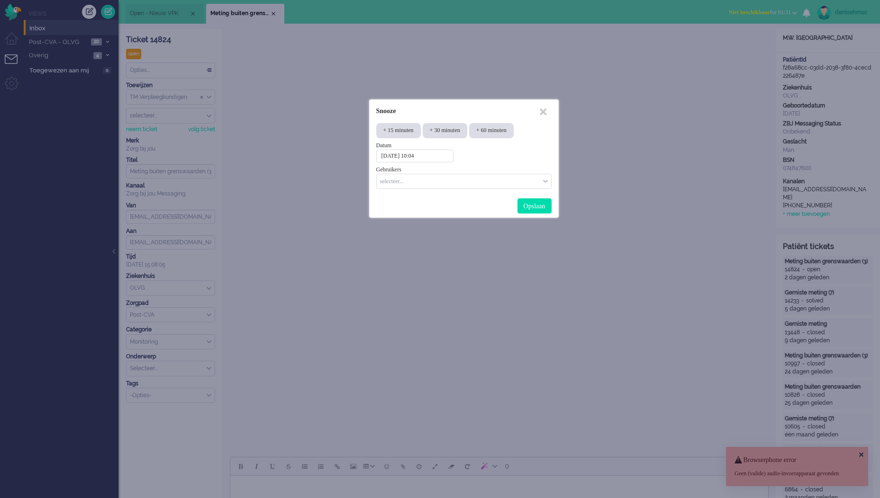
click at [531, 161] on div "Datum 2025-10-08 10:04" at bounding box center [463, 152] width 175 height 21
click at [439, 156] on input "2025-10-08 10:04" at bounding box center [414, 156] width 77 height 13
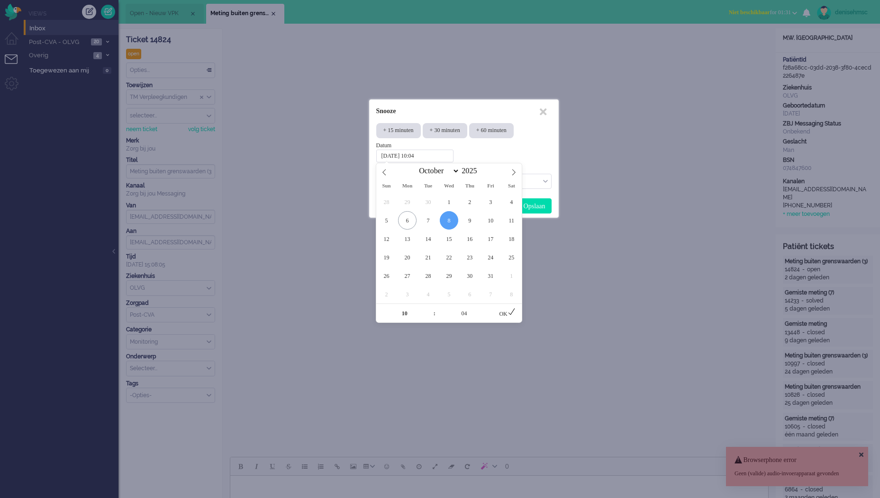
drag, startPoint x: 437, startPoint y: 154, endPoint x: 404, endPoint y: 153, distance: 33.2
click at [404, 153] on input "2025-10-08 10:04" at bounding box center [414, 156] width 77 height 13
click at [443, 158] on input "2025-10-08 10:04" at bounding box center [414, 156] width 77 height 13
drag, startPoint x: 440, startPoint y: 155, endPoint x: 416, endPoint y: 158, distance: 23.9
click at [416, 158] on input "2025-10-08 10:04" at bounding box center [414, 156] width 77 height 13
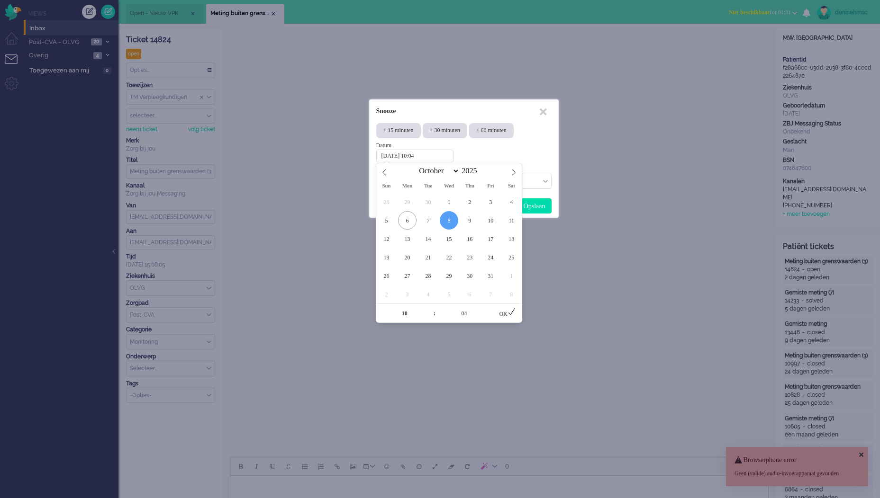
click at [448, 155] on input "2025-10-08 10:04" at bounding box center [414, 156] width 77 height 13
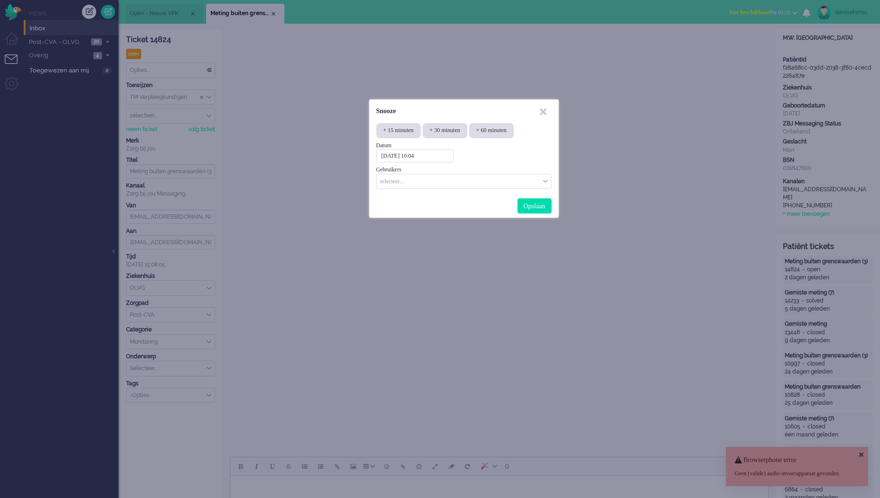
click at [486, 155] on div "Datum 2025-10-08 10:04" at bounding box center [463, 152] width 175 height 21
click at [436, 187] on div "selecteer..." at bounding box center [464, 181] width 174 height 15
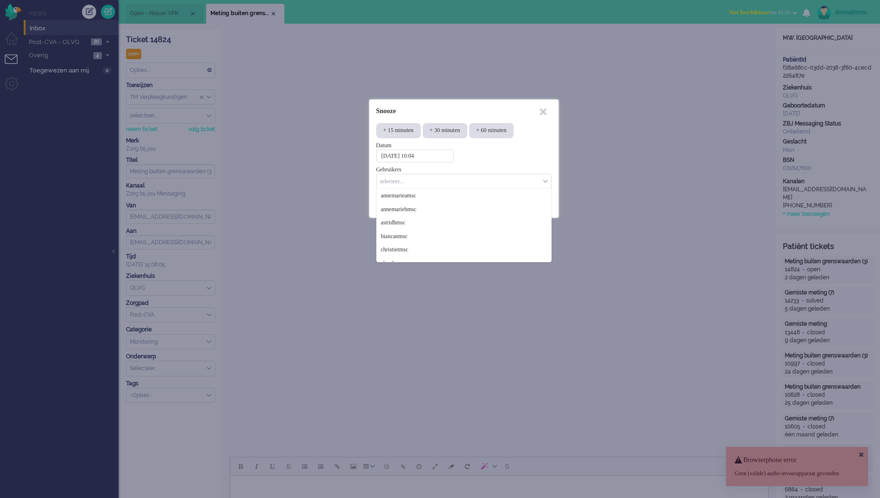
click at [446, 179] on input "Select User" at bounding box center [460, 181] width 161 height 8
click at [537, 186] on div "Select User" at bounding box center [460, 182] width 166 height 10
click at [523, 165] on div "+ 15 minuten + 30 minuten + 60 minuten Datum 2025-10-08 10:04 Gebruikers select…" at bounding box center [464, 157] width 182 height 75
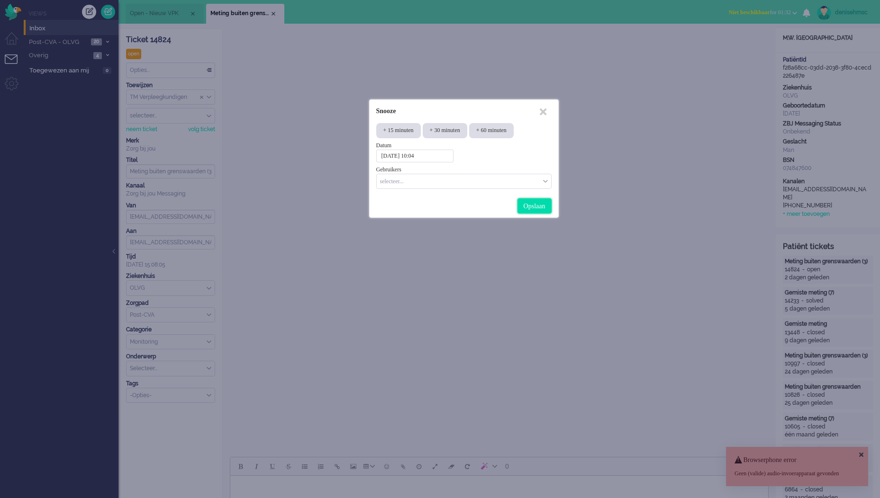
click at [541, 207] on div "Opslaan" at bounding box center [534, 205] width 34 height 15
click at [442, 184] on input "Select User" at bounding box center [460, 181] width 161 height 8
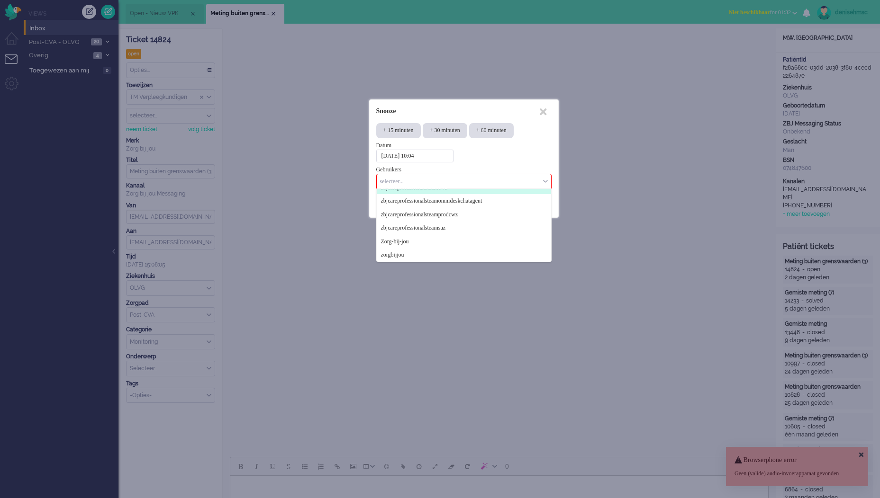
drag, startPoint x: 510, startPoint y: 181, endPoint x: 533, endPoint y: 185, distance: 23.1
click at [511, 181] on input "Select User" at bounding box center [460, 181] width 161 height 8
click at [541, 159] on div "Datum 2025-10-08 10:04" at bounding box center [463, 152] width 175 height 21
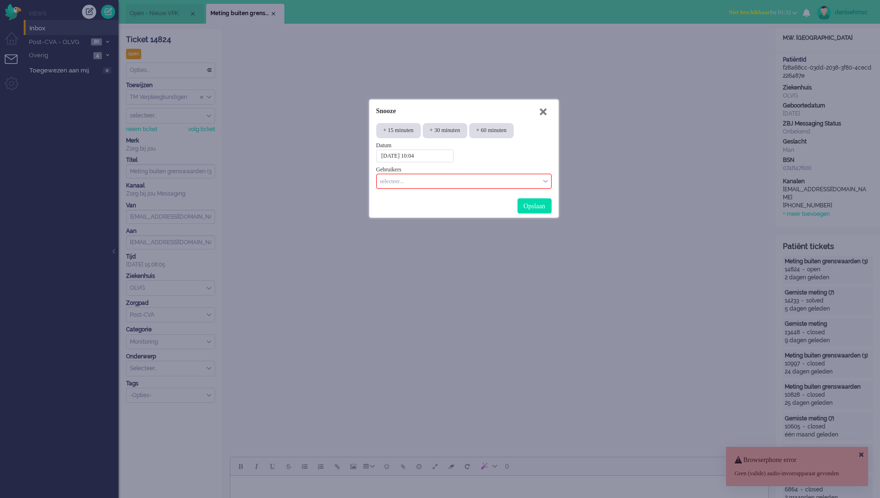
click at [541, 109] on icon at bounding box center [543, 112] width 7 height 10
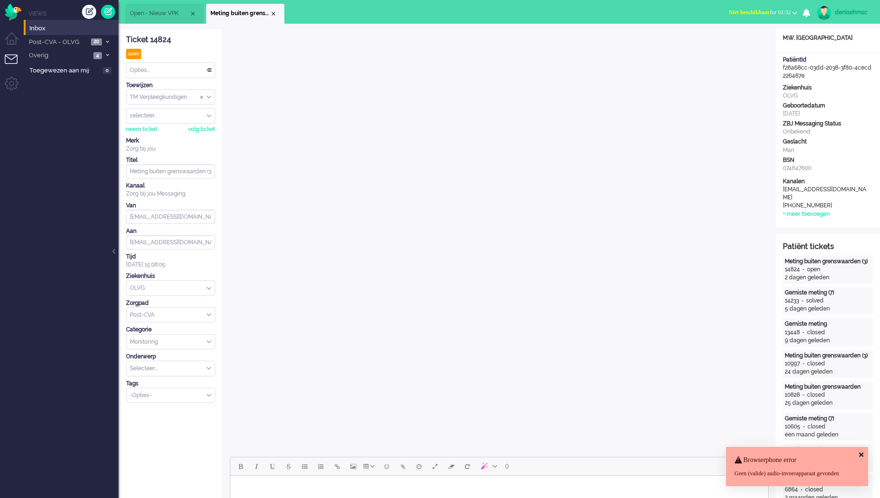
click at [189, 70] on div "Opties..." at bounding box center [170, 70] width 88 height 15
click at [193, 74] on div "Opties..." at bounding box center [170, 70] width 88 height 15
click at [74, 39] on span "Post-CVA - OLVG" at bounding box center [57, 42] width 61 height 9
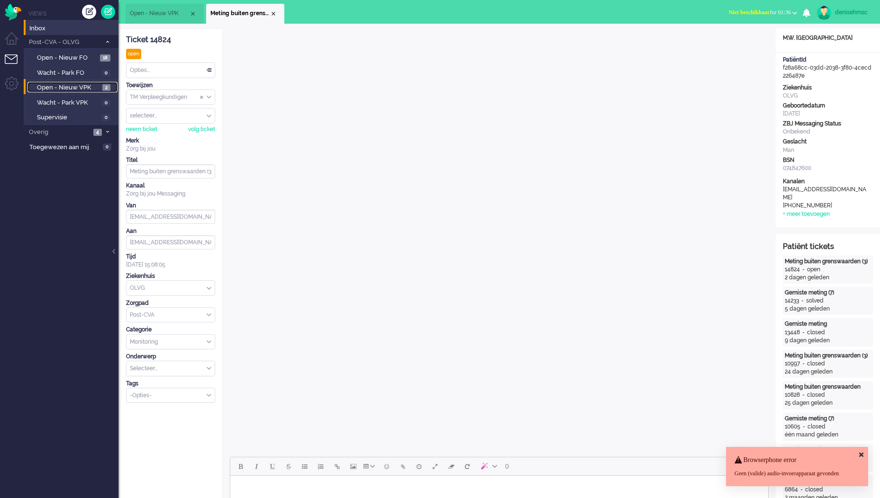
click at [88, 88] on span "Open - Nieuw VPK" at bounding box center [68, 87] width 63 height 9
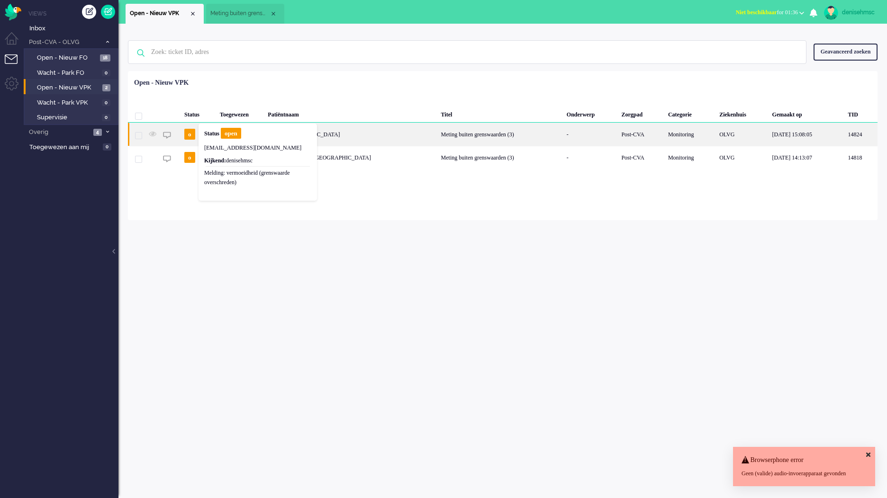
drag, startPoint x: 184, startPoint y: 135, endPoint x: 170, endPoint y: 137, distance: 13.8
click at [170, 137] on img "14824" at bounding box center [167, 135] width 8 height 8
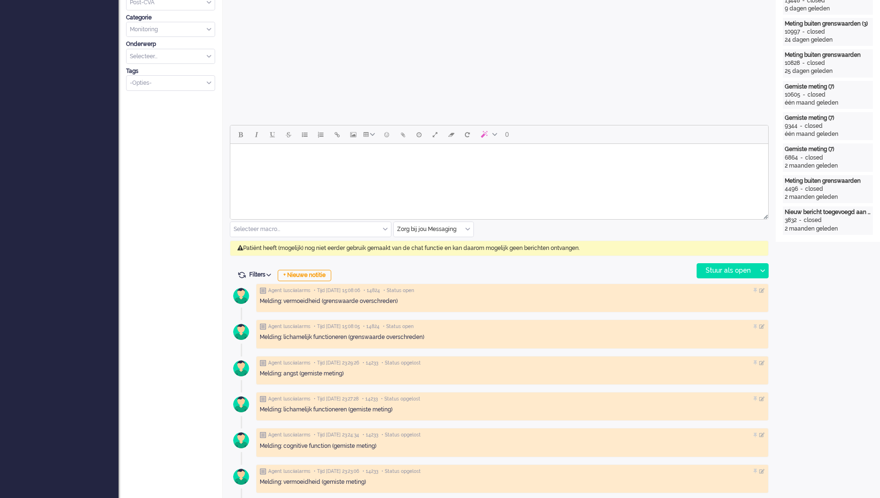
scroll to position [426, 0]
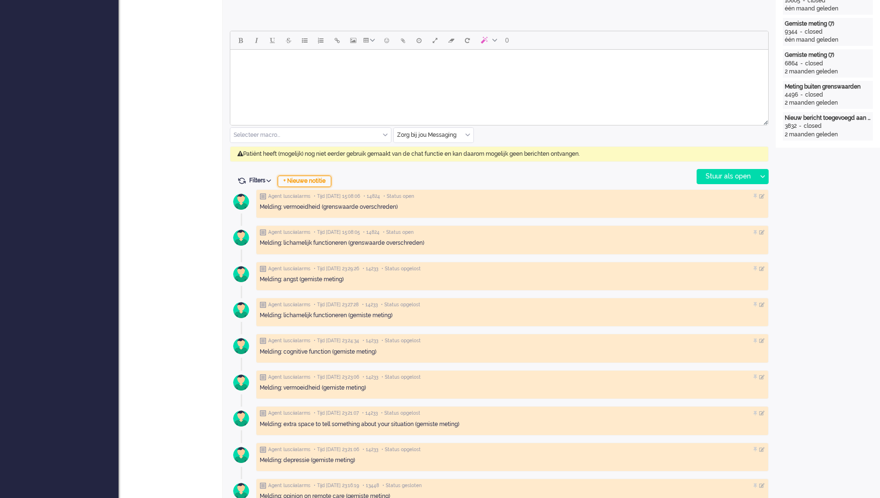
click at [322, 177] on div "+ Nieuwe notitie" at bounding box center [305, 181] width 54 height 11
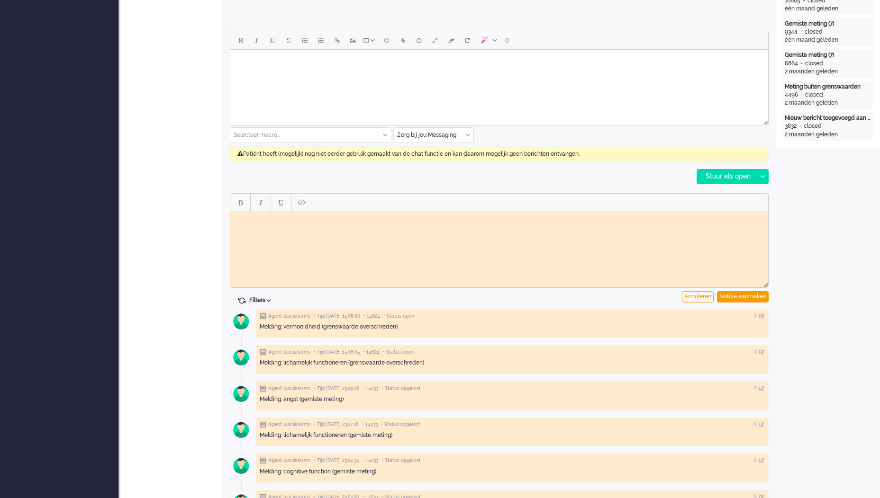
scroll to position [0, 0]
click at [365, 217] on body "Dhr. wilt rond 10.00 op de woernsdag terug egebeld worden" at bounding box center [499, 219] width 530 height 7
click at [330, 219] on body "Dhr. wilt rond 10.00 op de woernsdag teruggebeld worden" at bounding box center [499, 219] width 530 height 7
click at [761, 296] on div "Notitie aanmaken" at bounding box center [743, 296] width 52 height 11
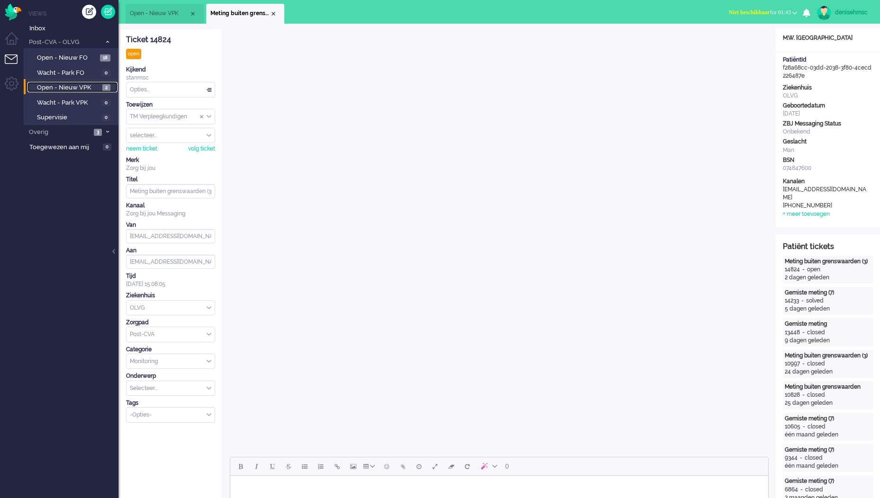
click at [81, 87] on span "Open - Nieuw VPK" at bounding box center [68, 87] width 63 height 9
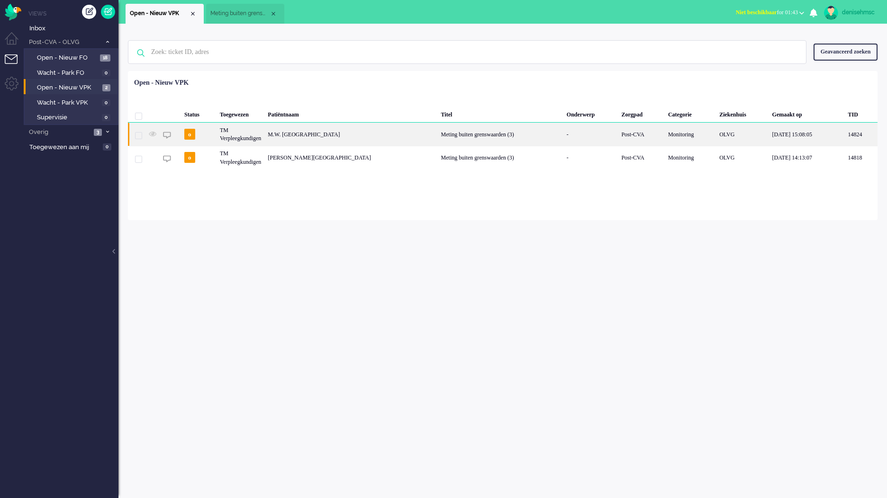
click at [328, 133] on div "M.W. Irshad" at bounding box center [350, 134] width 173 height 23
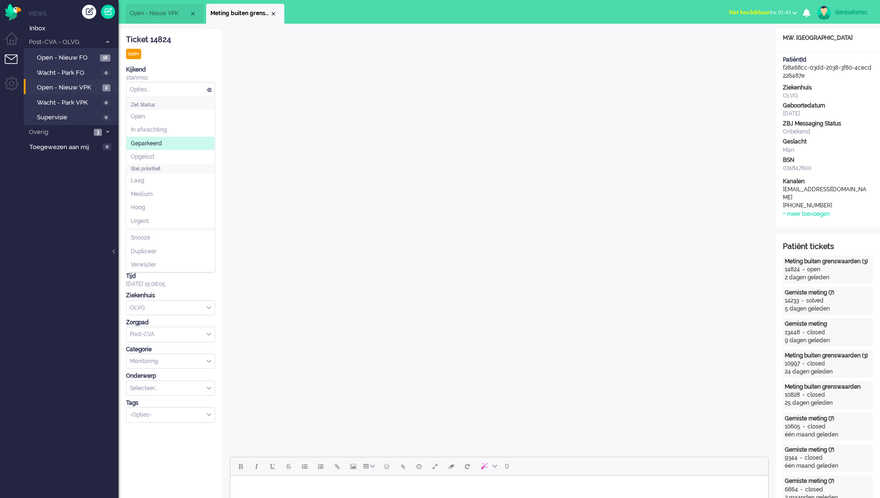
click at [197, 89] on div "Opties..." at bounding box center [170, 89] width 88 height 15
click at [176, 140] on li "Geparkeerd" at bounding box center [170, 144] width 88 height 14
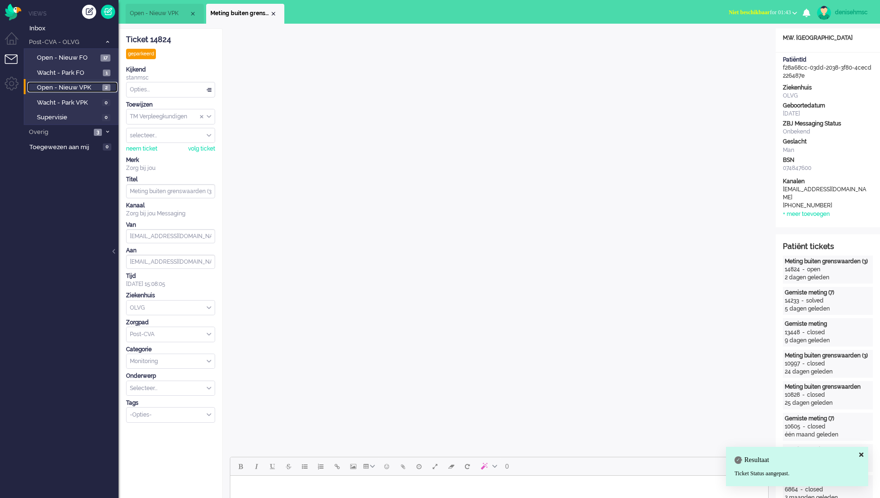
click at [67, 90] on span "Open - Nieuw VPK" at bounding box center [68, 87] width 63 height 9
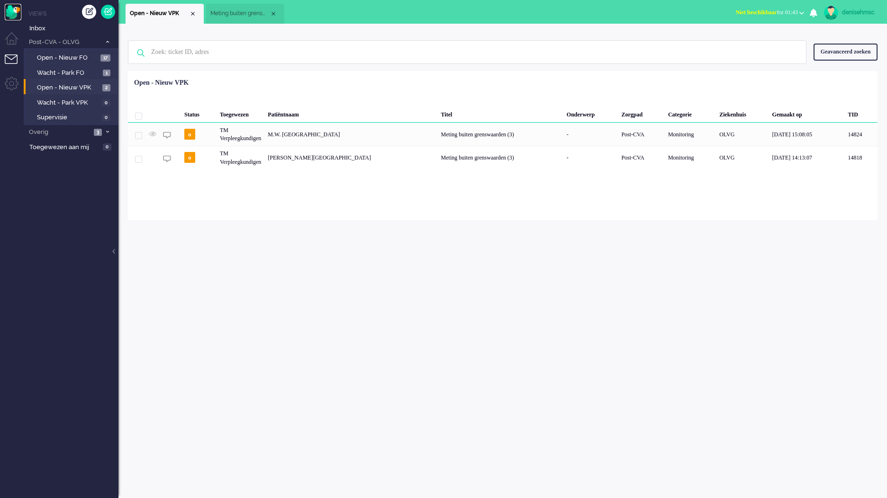
click at [15, 13] on img "Omnidesk" at bounding box center [13, 12] width 17 height 17
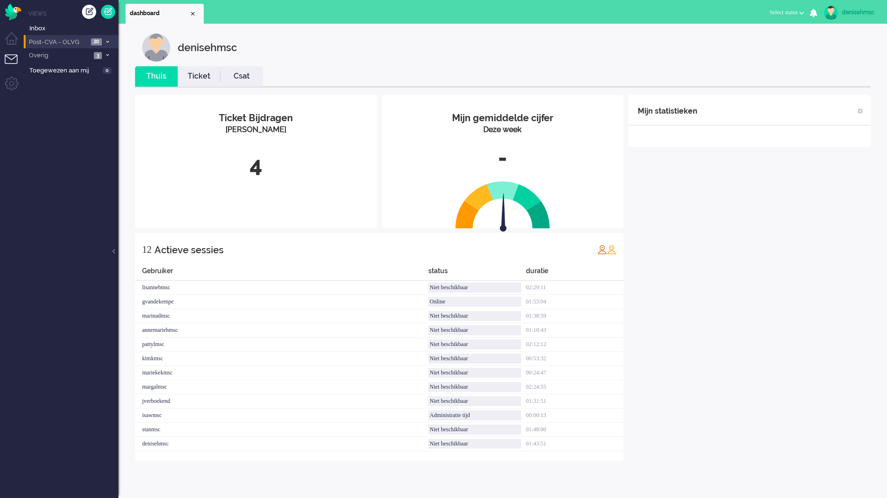
click at [81, 42] on span "Post-CVA - OLVG" at bounding box center [57, 42] width 61 height 9
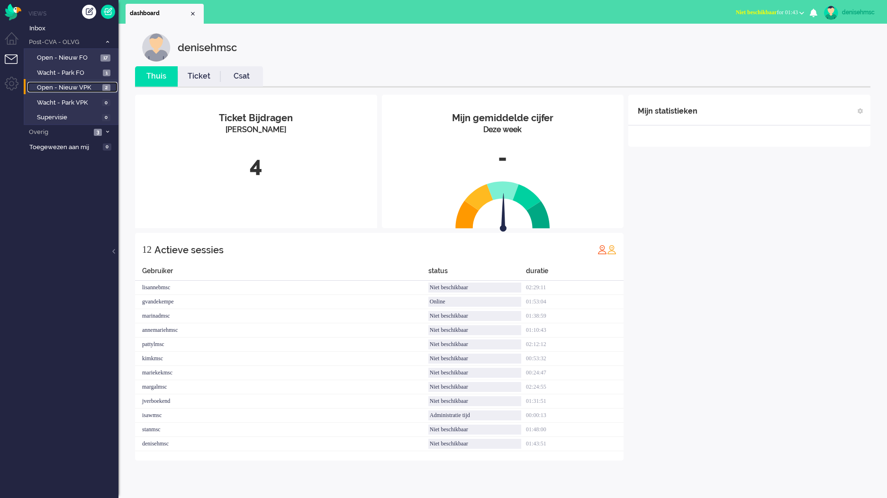
click at [86, 86] on span "Open - Nieuw VPK" at bounding box center [68, 87] width 63 height 9
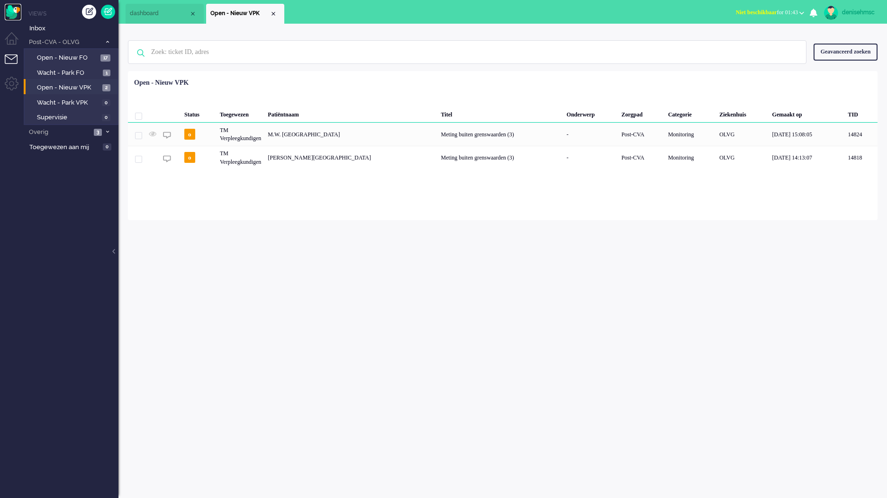
click at [13, 14] on img "Omnidesk" at bounding box center [13, 12] width 17 height 17
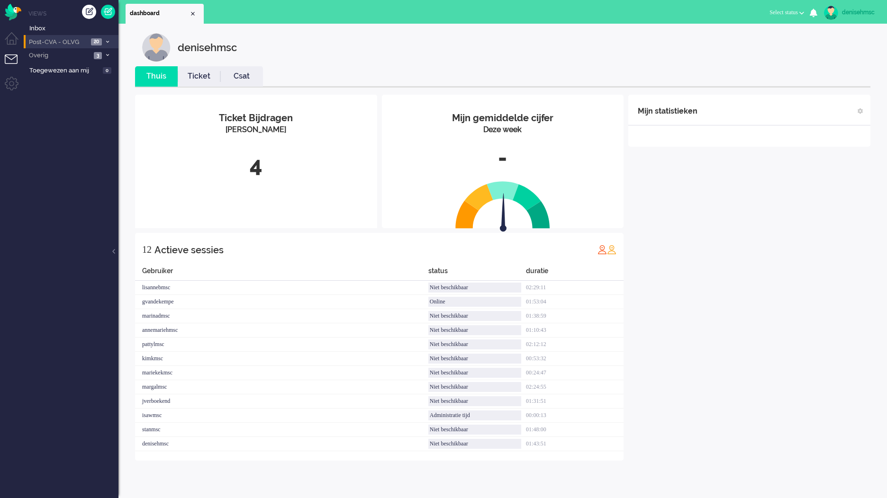
click at [73, 40] on span "Post-CVA - OLVG" at bounding box center [57, 42] width 61 height 9
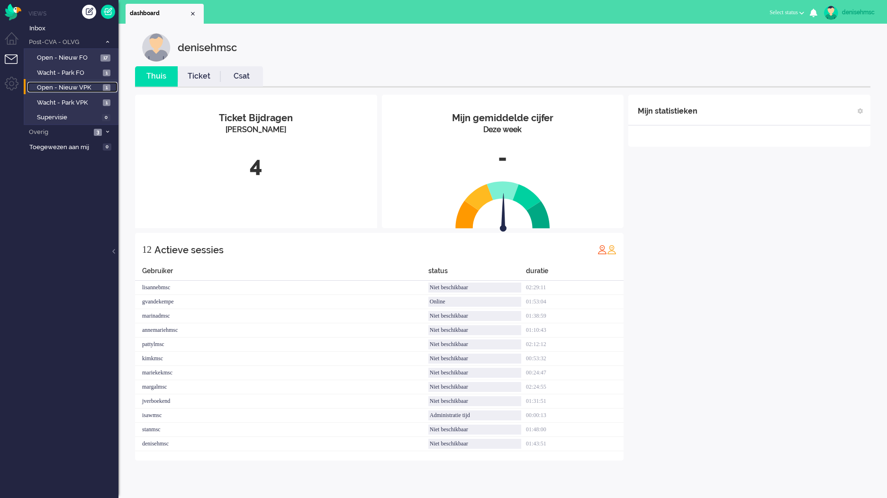
click at [88, 87] on span "Open - Nieuw VPK" at bounding box center [68, 87] width 63 height 9
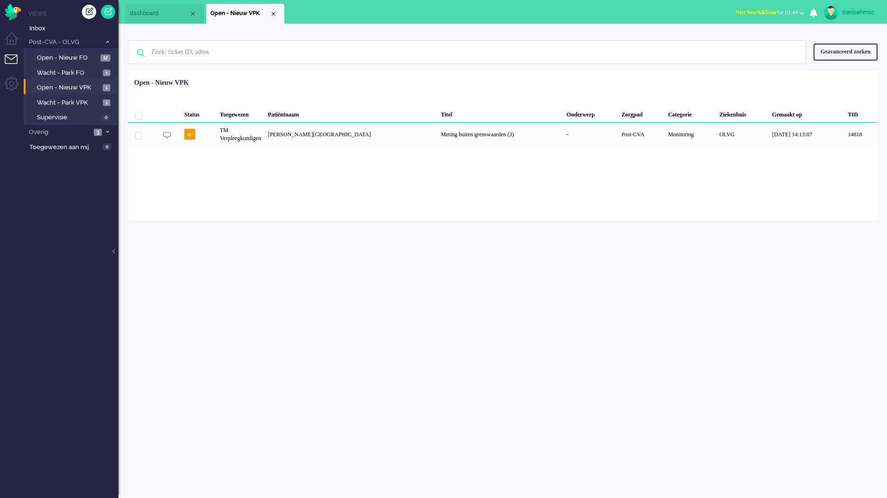
click at [315, 157] on div "Loading... Status Toegewezen Patiëntnaam Titel Onderwerp Zorgpad Categorie Ziek…" at bounding box center [502, 145] width 749 height 149
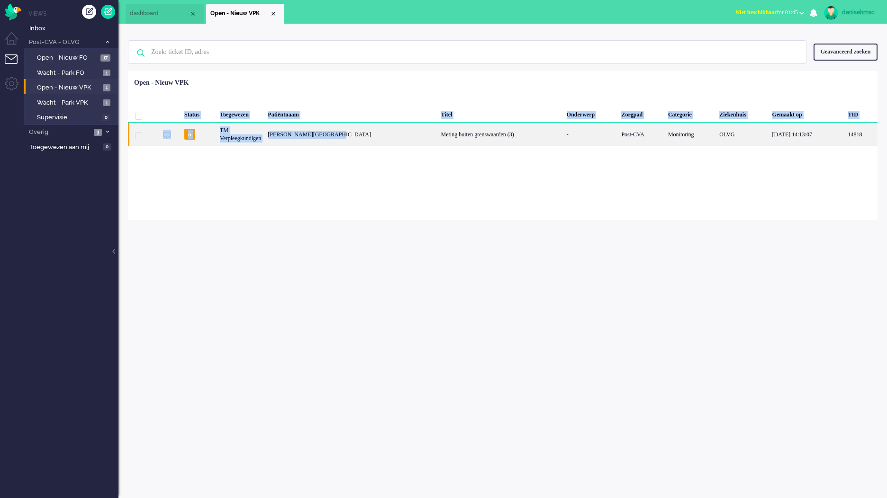
drag, startPoint x: 426, startPoint y: 130, endPoint x: 358, endPoint y: 130, distance: 67.7
click at [358, 130] on div "Loading... Status Toegewezen Patiëntnaam Titel Onderwerp Zorgpad Categorie Ziek…" at bounding box center [502, 145] width 749 height 149
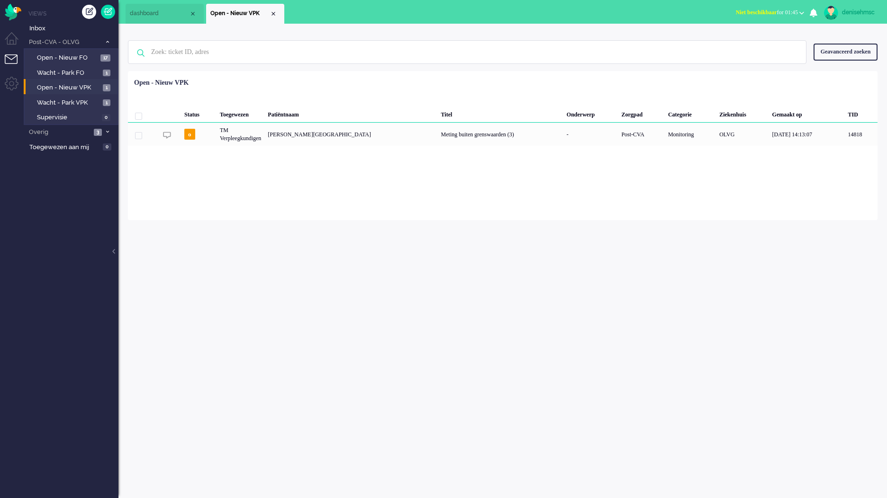
drag, startPoint x: 358, startPoint y: 130, endPoint x: 548, endPoint y: 78, distance: 197.0
click at [548, 78] on div "Status Toegewezen Patiëntnaam Titel Onderwerp Zorgpad Categorie Ziekenhuis Gema…" at bounding box center [502, 110] width 749 height 72
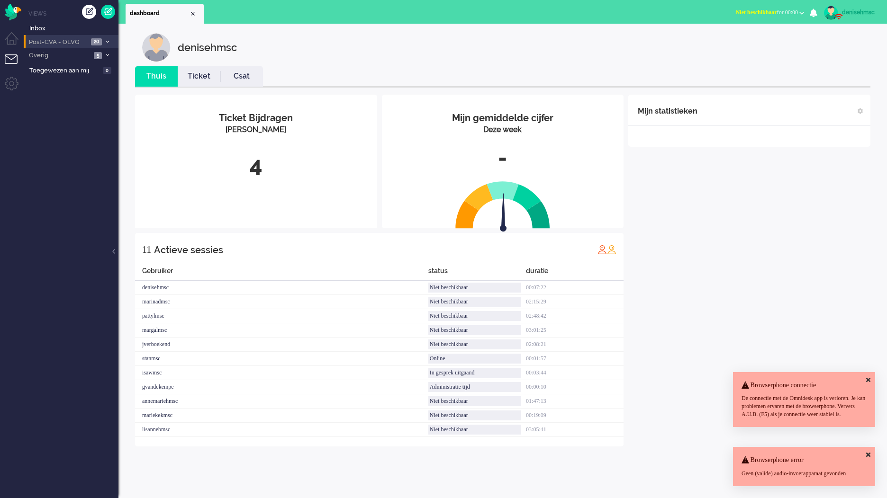
click at [86, 44] on span "Post-CVA - OLVG" at bounding box center [57, 42] width 61 height 9
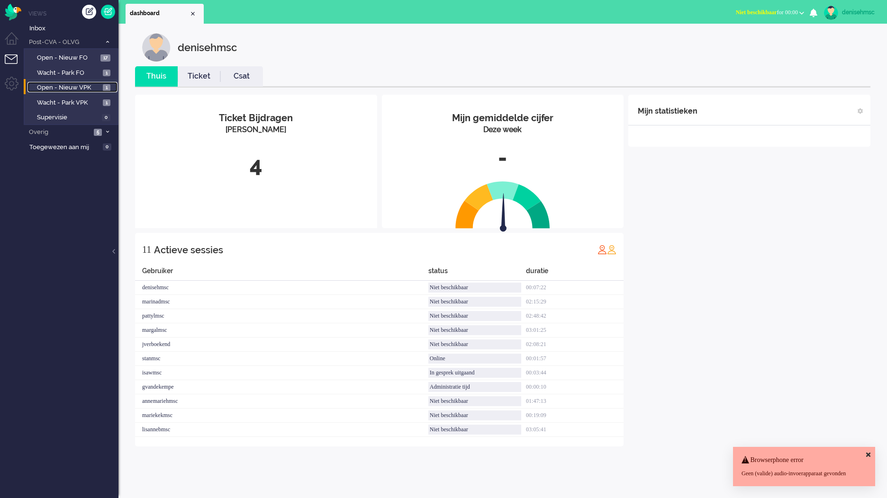
click at [96, 85] on span "Open - Nieuw VPK" at bounding box center [68, 87] width 63 height 9
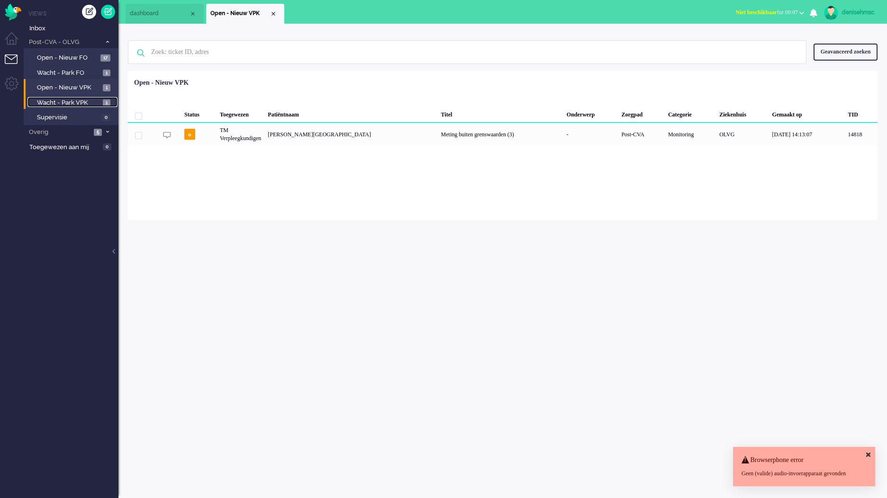
click at [77, 103] on span "Wacht - Park VPK" at bounding box center [68, 103] width 63 height 9
click at [94, 90] on span "Open - Nieuw VPK" at bounding box center [68, 87] width 63 height 9
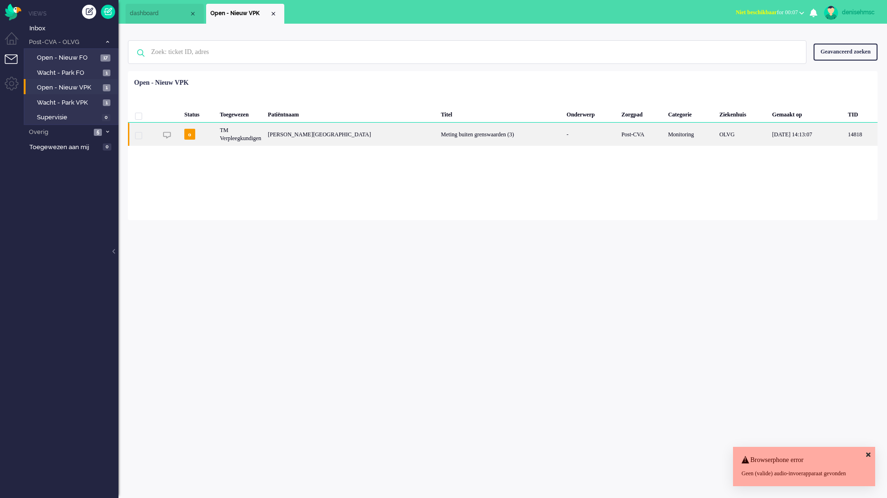
click at [350, 135] on div "[PERSON_NAME][GEOGRAPHIC_DATA]" at bounding box center [350, 134] width 173 height 23
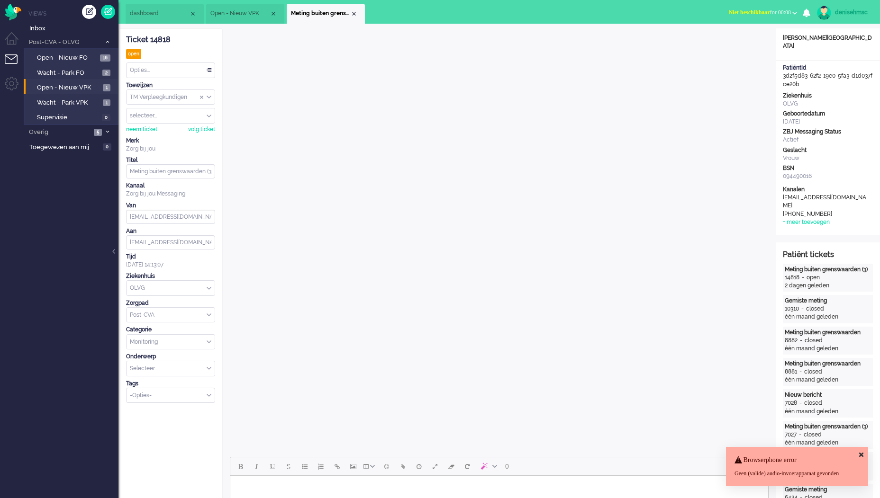
click at [862, 452] on icon at bounding box center [861, 455] width 4 height 6
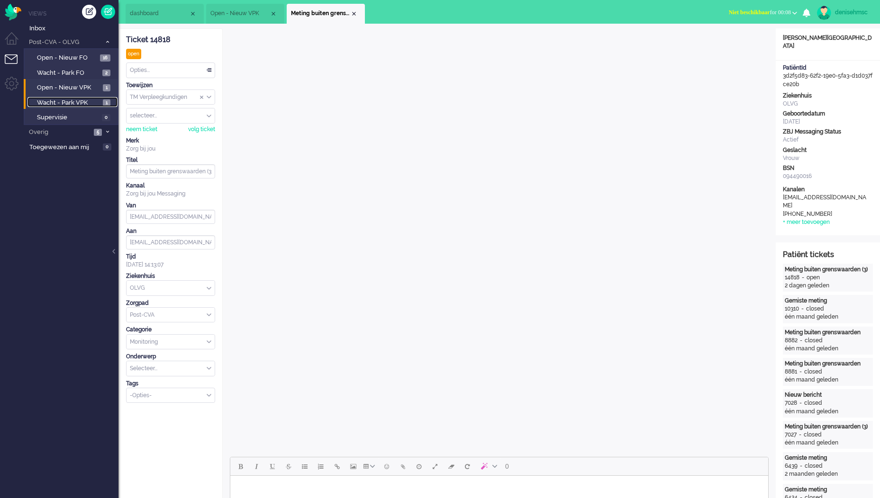
click at [75, 100] on span "Wacht - Park VPK" at bounding box center [68, 103] width 63 height 9
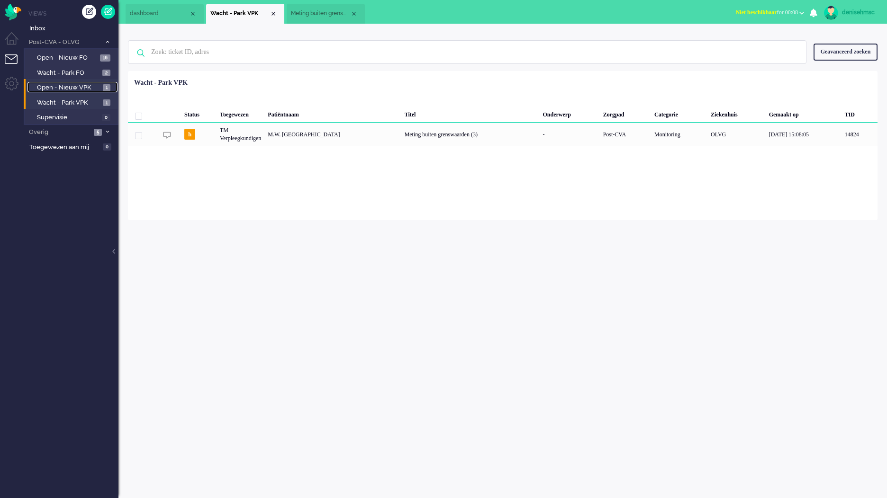
click at [90, 88] on span "Open - Nieuw VPK" at bounding box center [68, 87] width 63 height 9
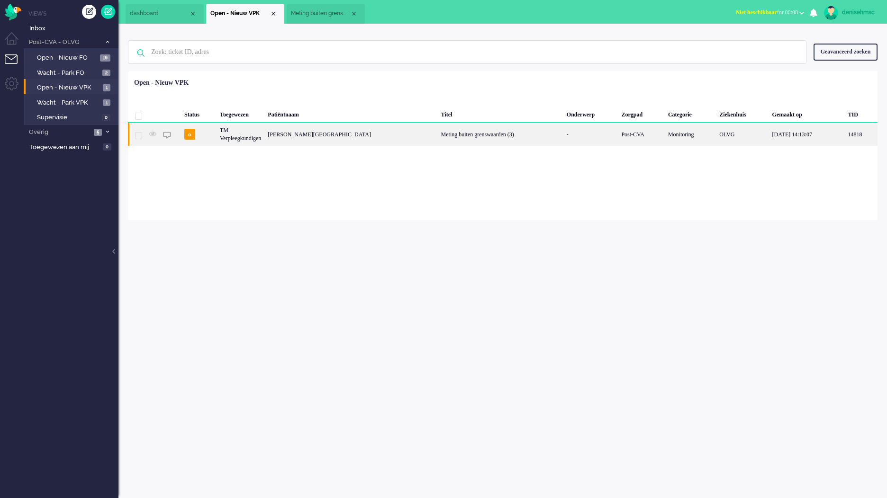
click at [202, 140] on div "o" at bounding box center [199, 134] width 36 height 23
